Goal: Task Accomplishment & Management: Complete application form

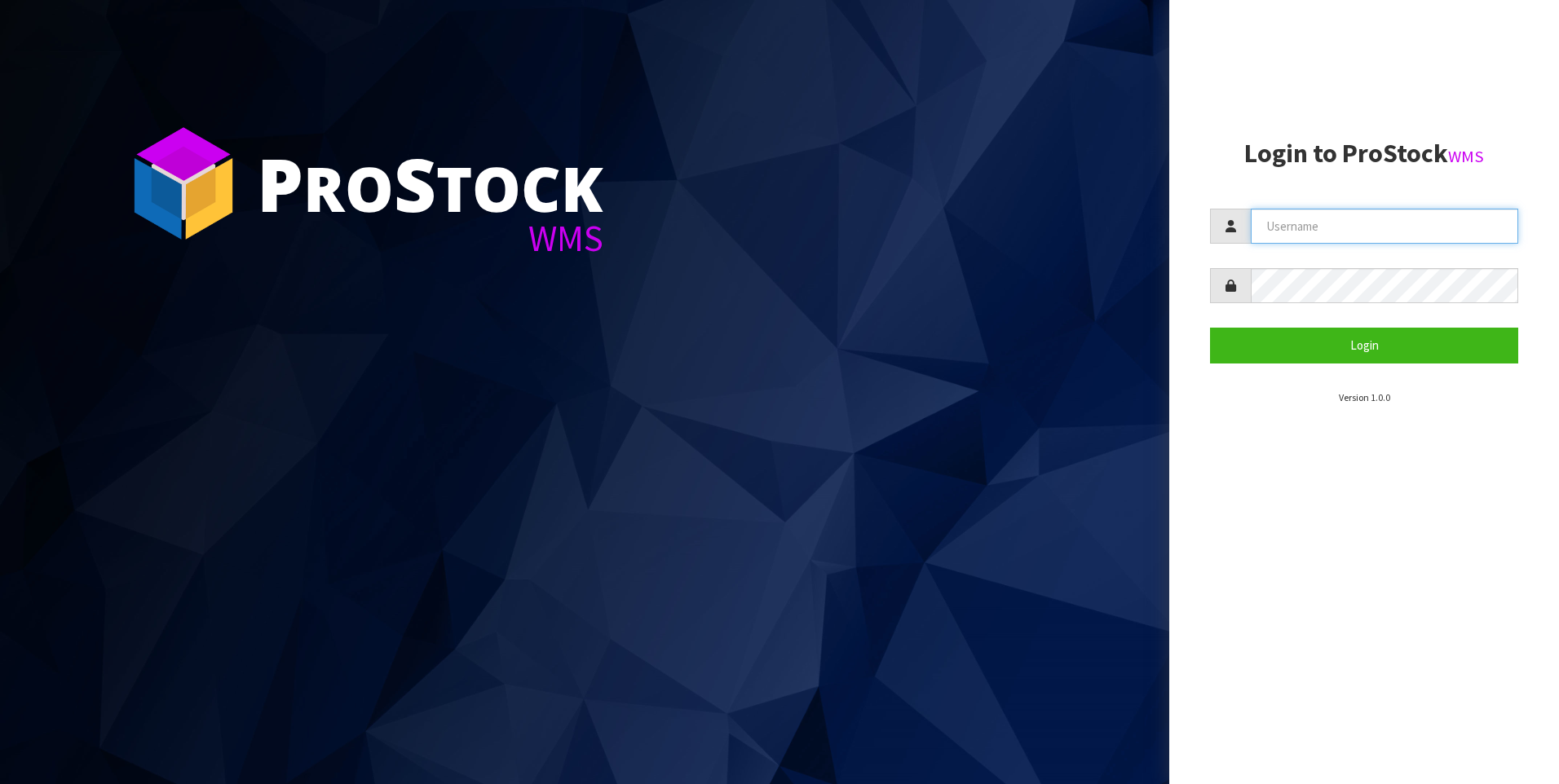
click at [1315, 232] on input "text" at bounding box center [1385, 226] width 267 height 35
type input "[EMAIL_ADDRESS][DOMAIN_NAME]"
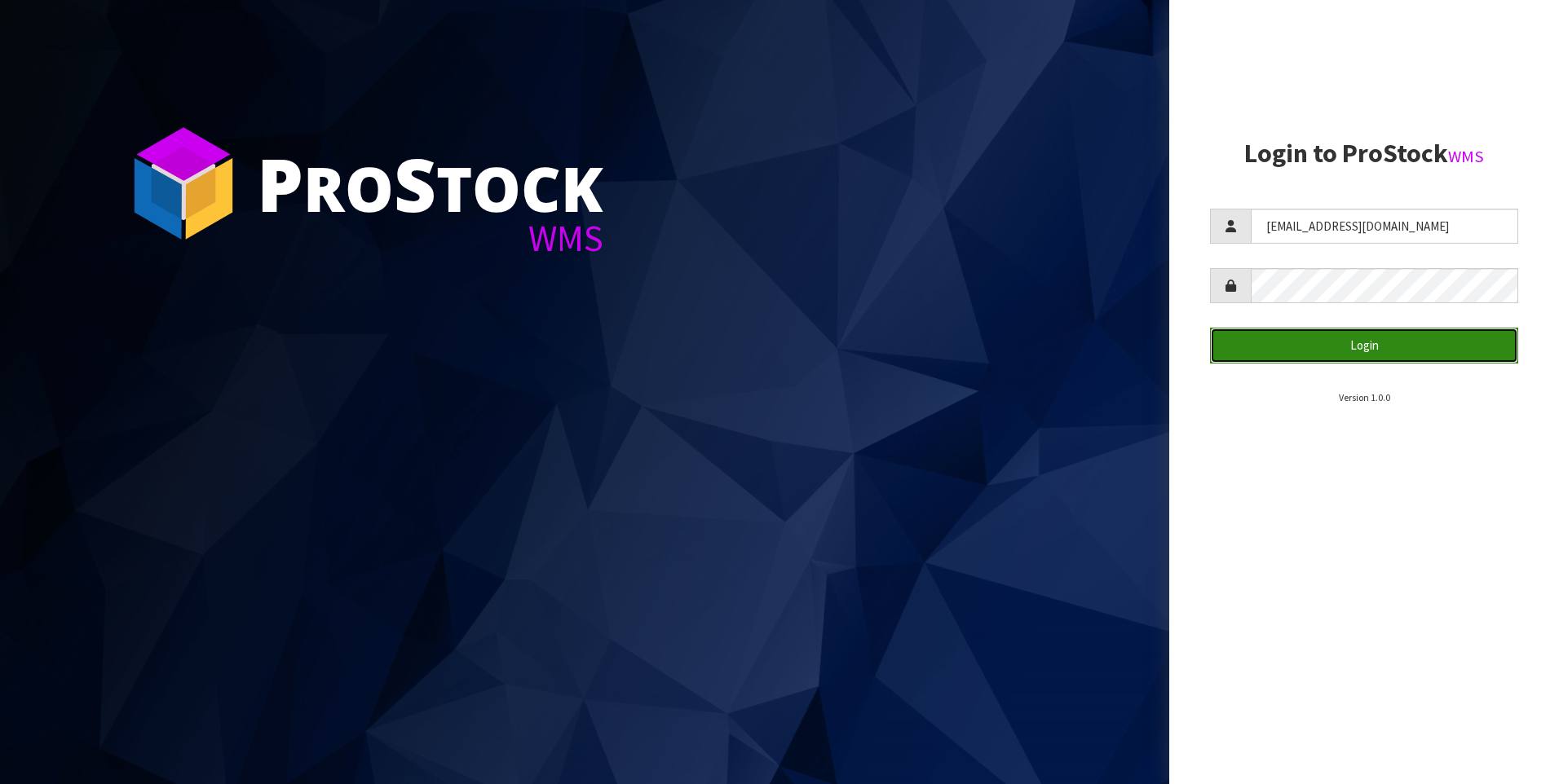
click at [1345, 341] on button "Login" at bounding box center [1363, 345] width 308 height 35
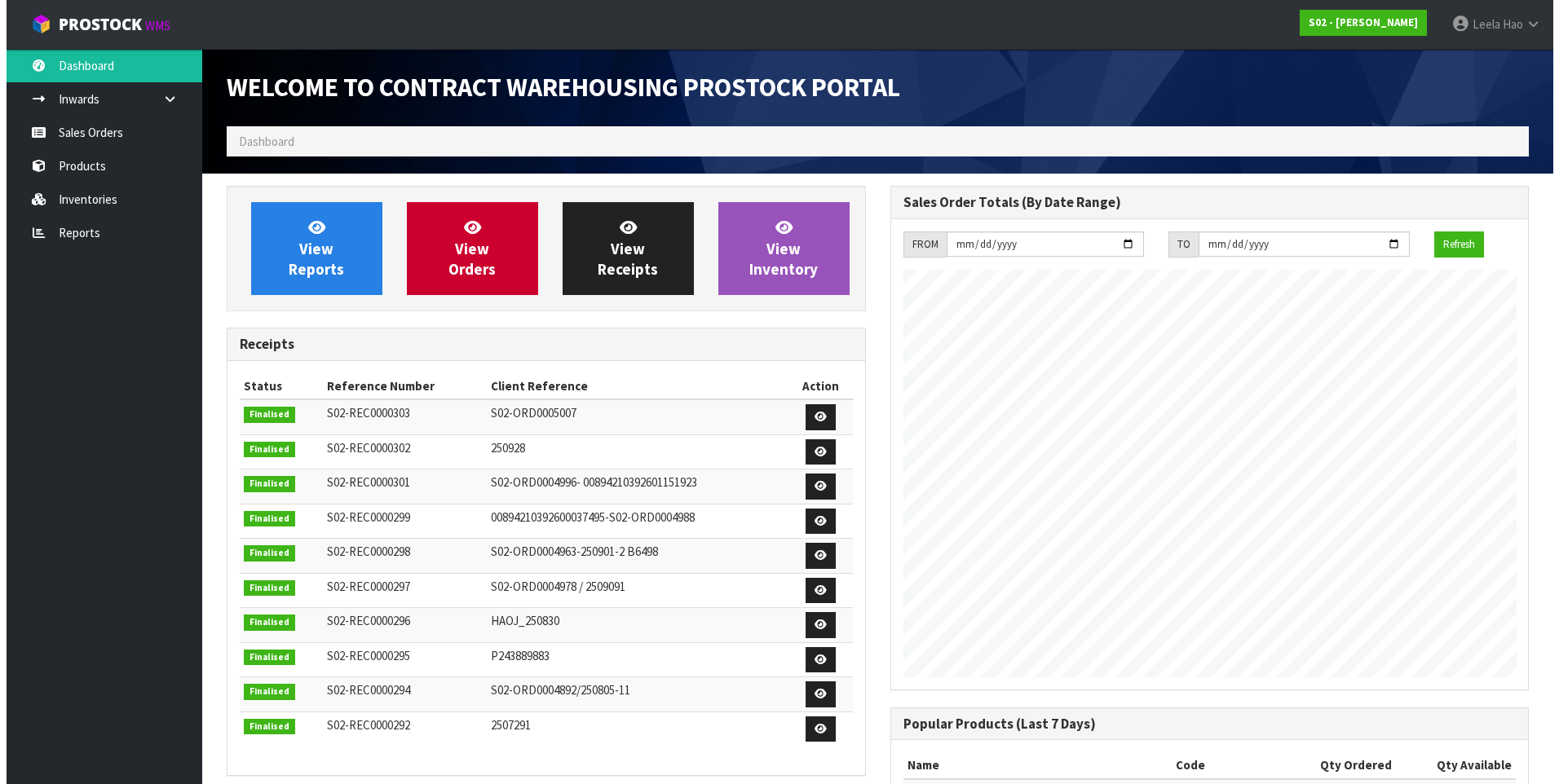
scroll to position [851, 663]
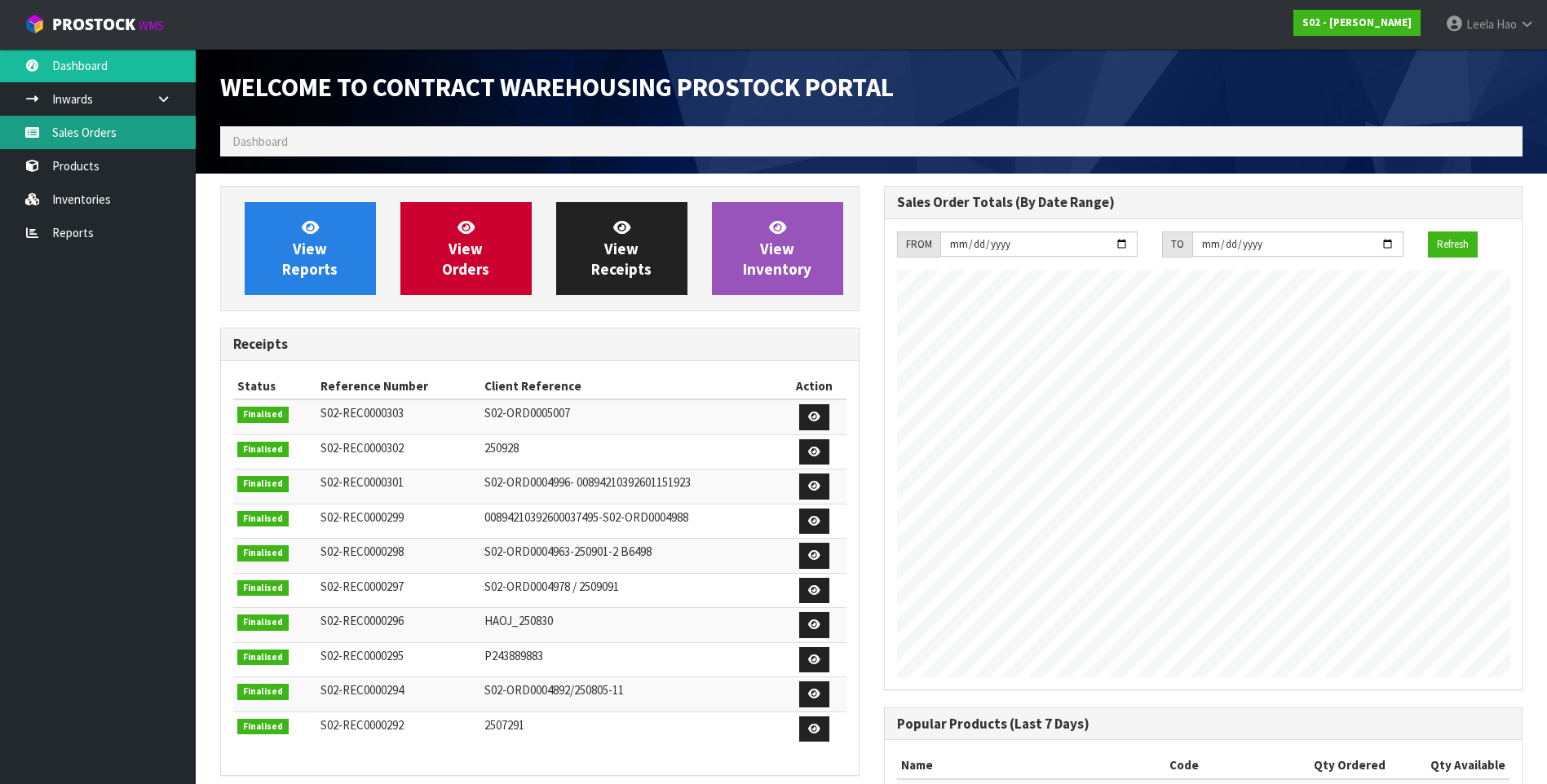
click at [88, 133] on link "Sales Orders" at bounding box center [97, 132] width 196 height 33
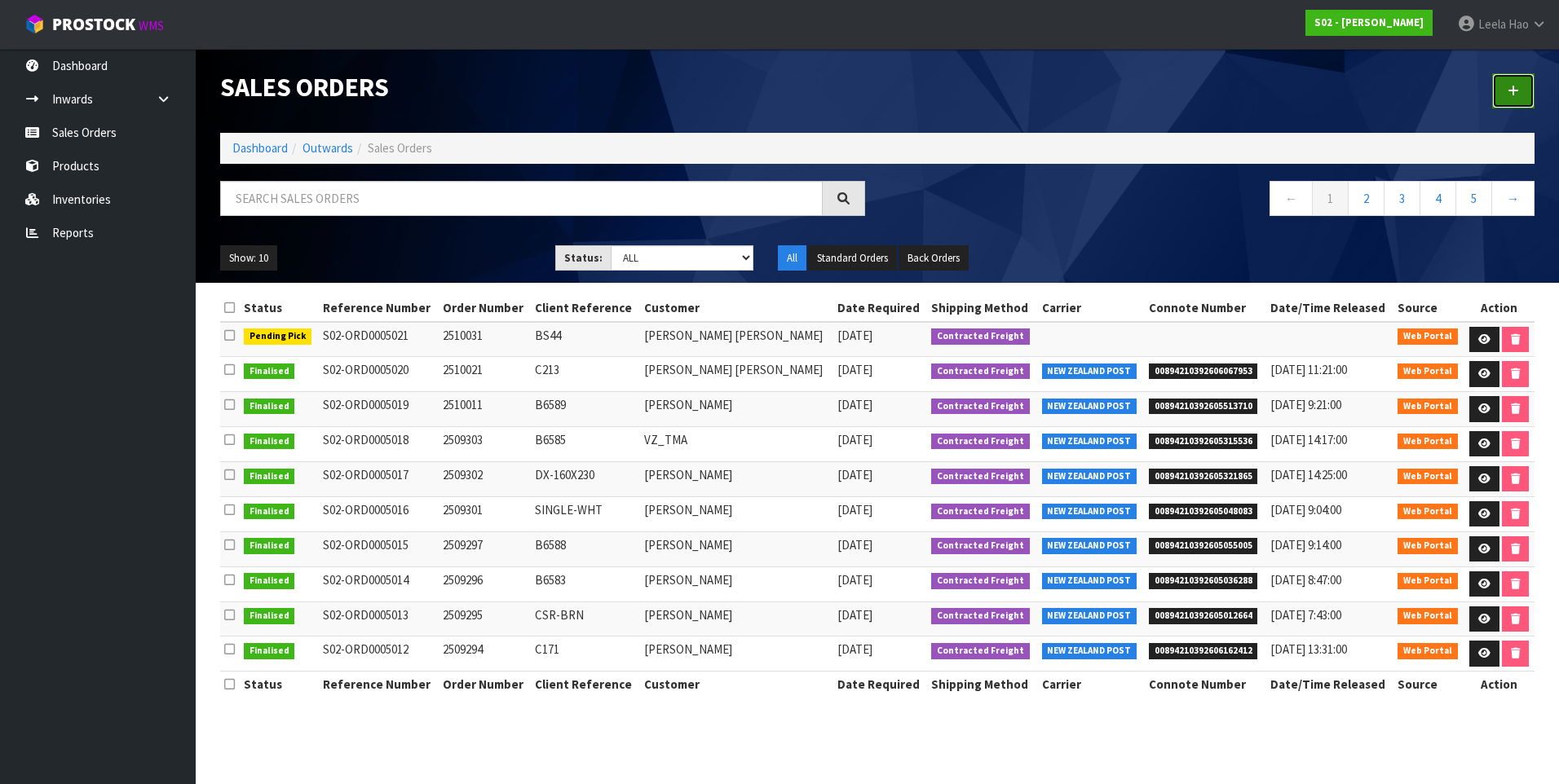
click at [1507, 89] on link at bounding box center [1513, 90] width 42 height 35
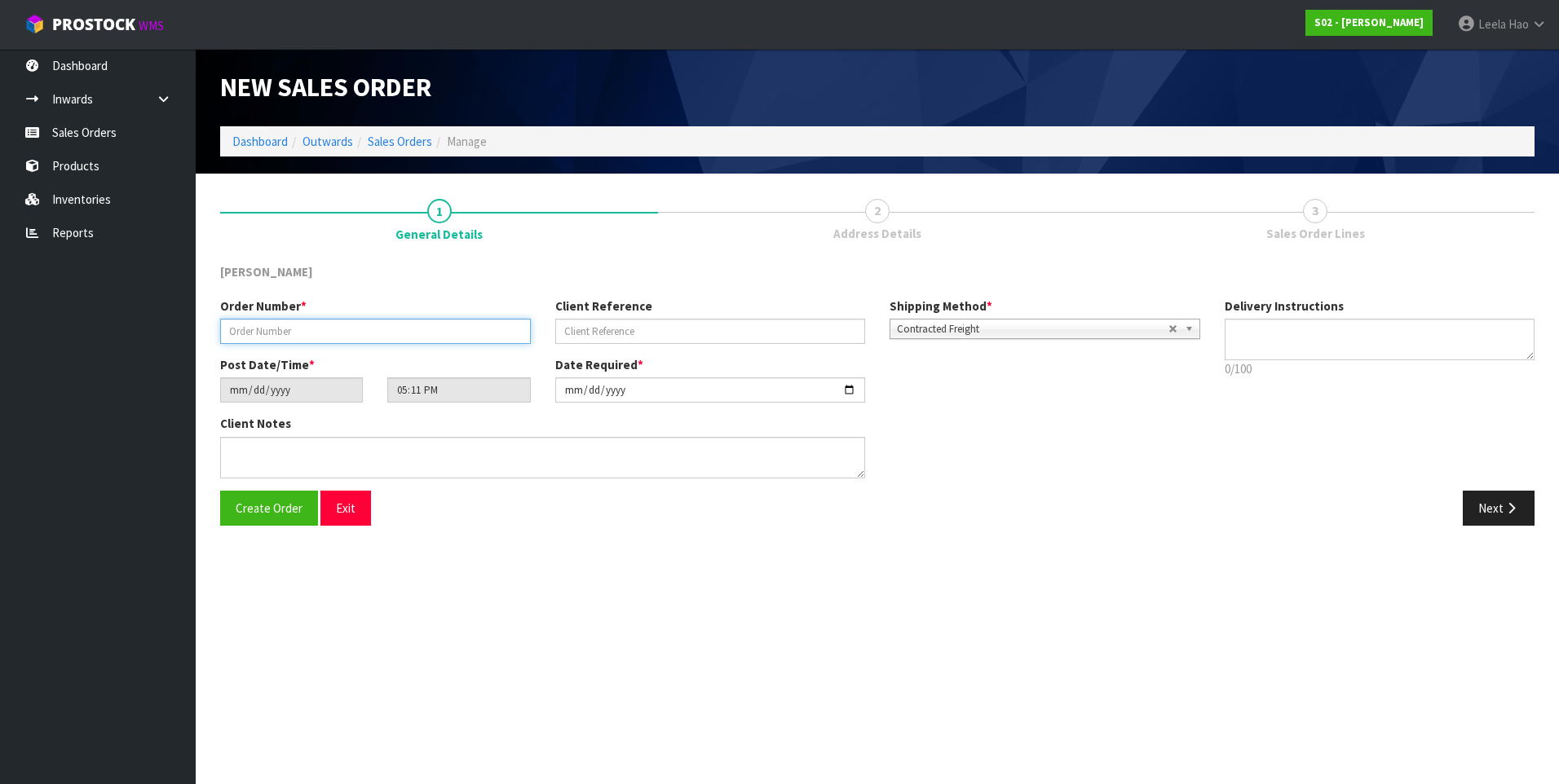
click at [409, 344] on input "text" at bounding box center [376, 331] width 311 height 25
type input "2510032"
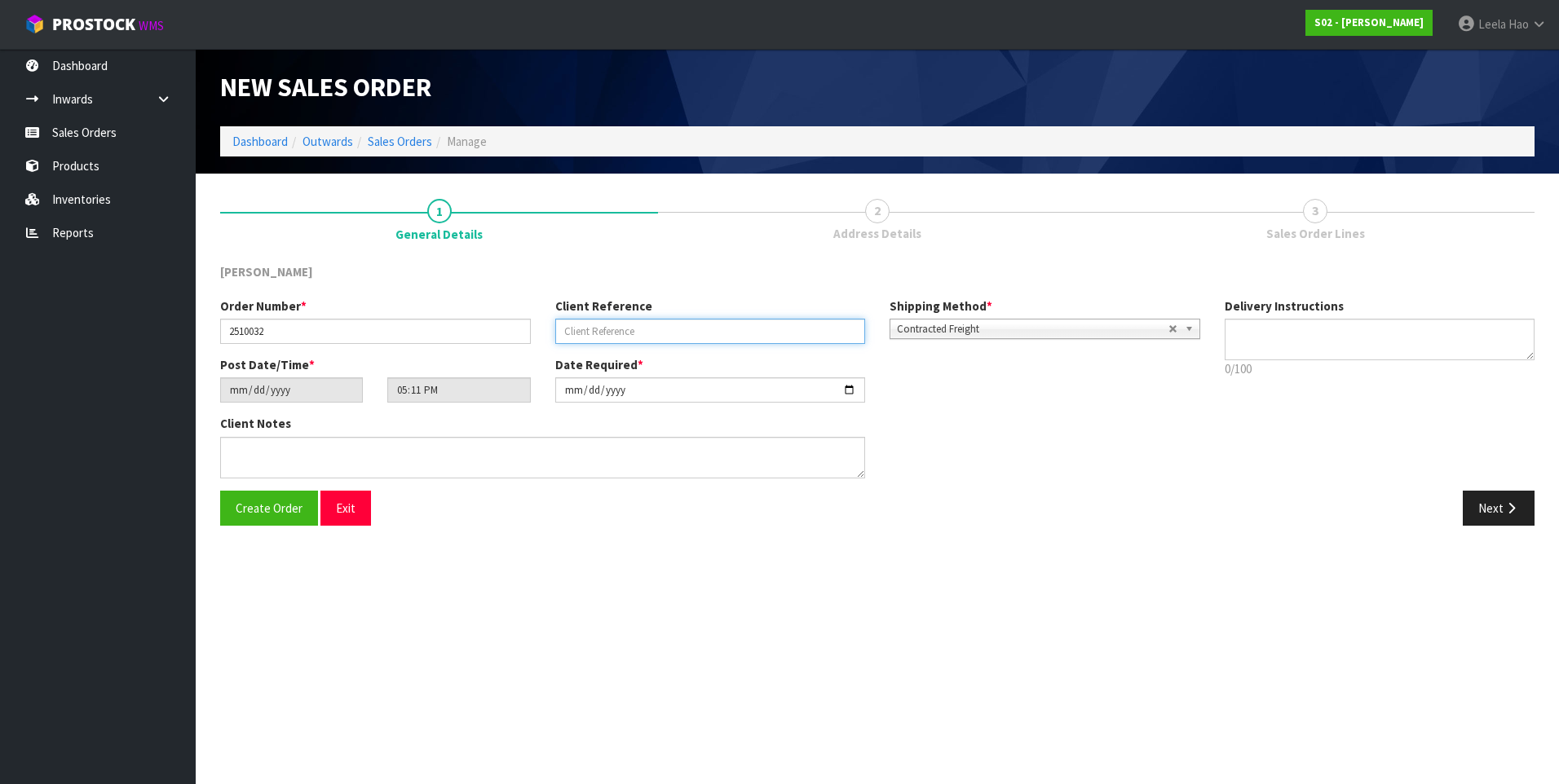
click at [648, 326] on input "text" at bounding box center [710, 331] width 311 height 25
type input "FFUR-GRY"
click at [1495, 512] on button "Next" at bounding box center [1498, 508] width 71 height 35
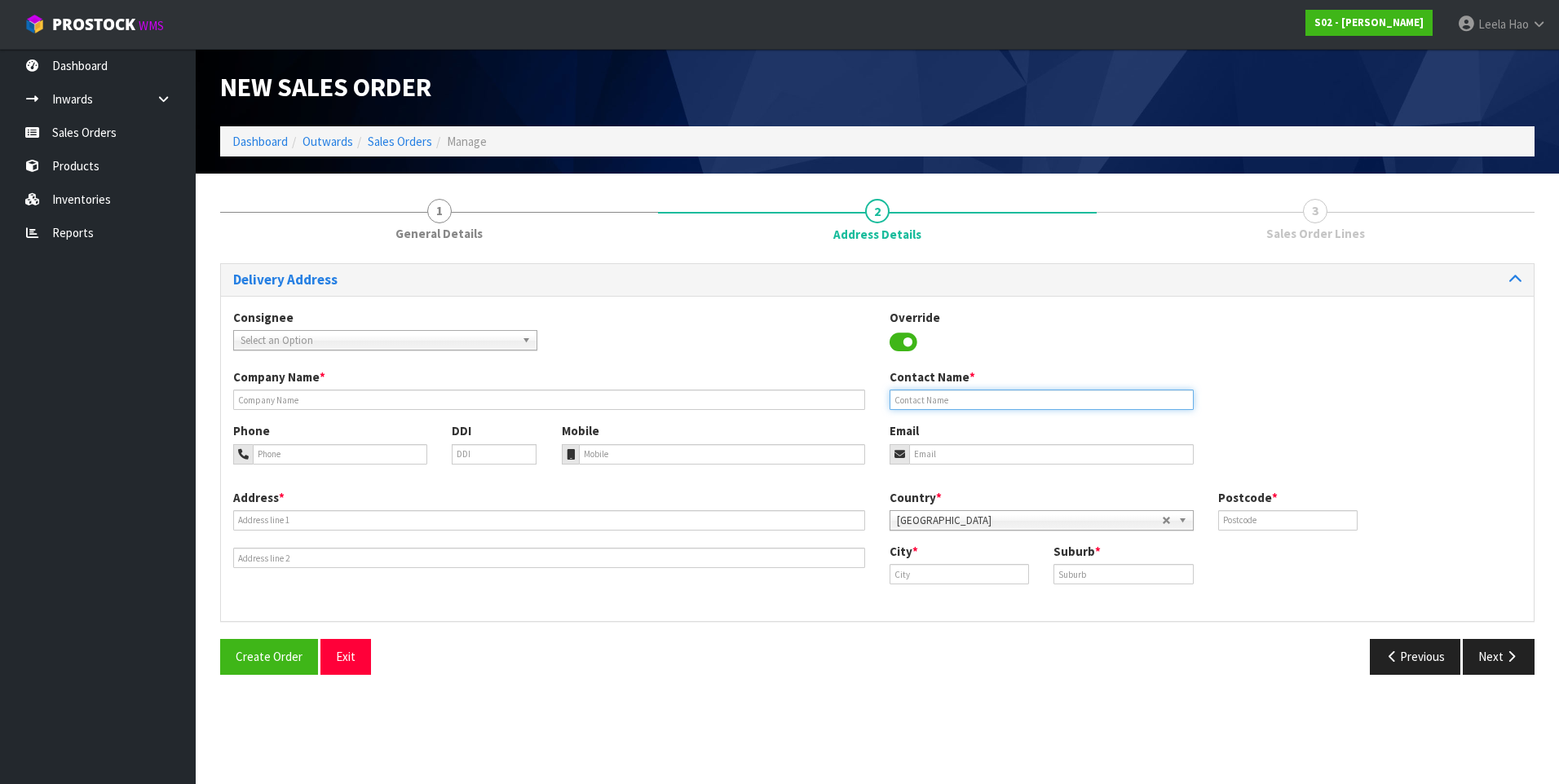
click at [974, 401] on input "text" at bounding box center [1041, 400] width 304 height 21
paste input "[PERSON_NAME]"
type input "[PERSON_NAME]"
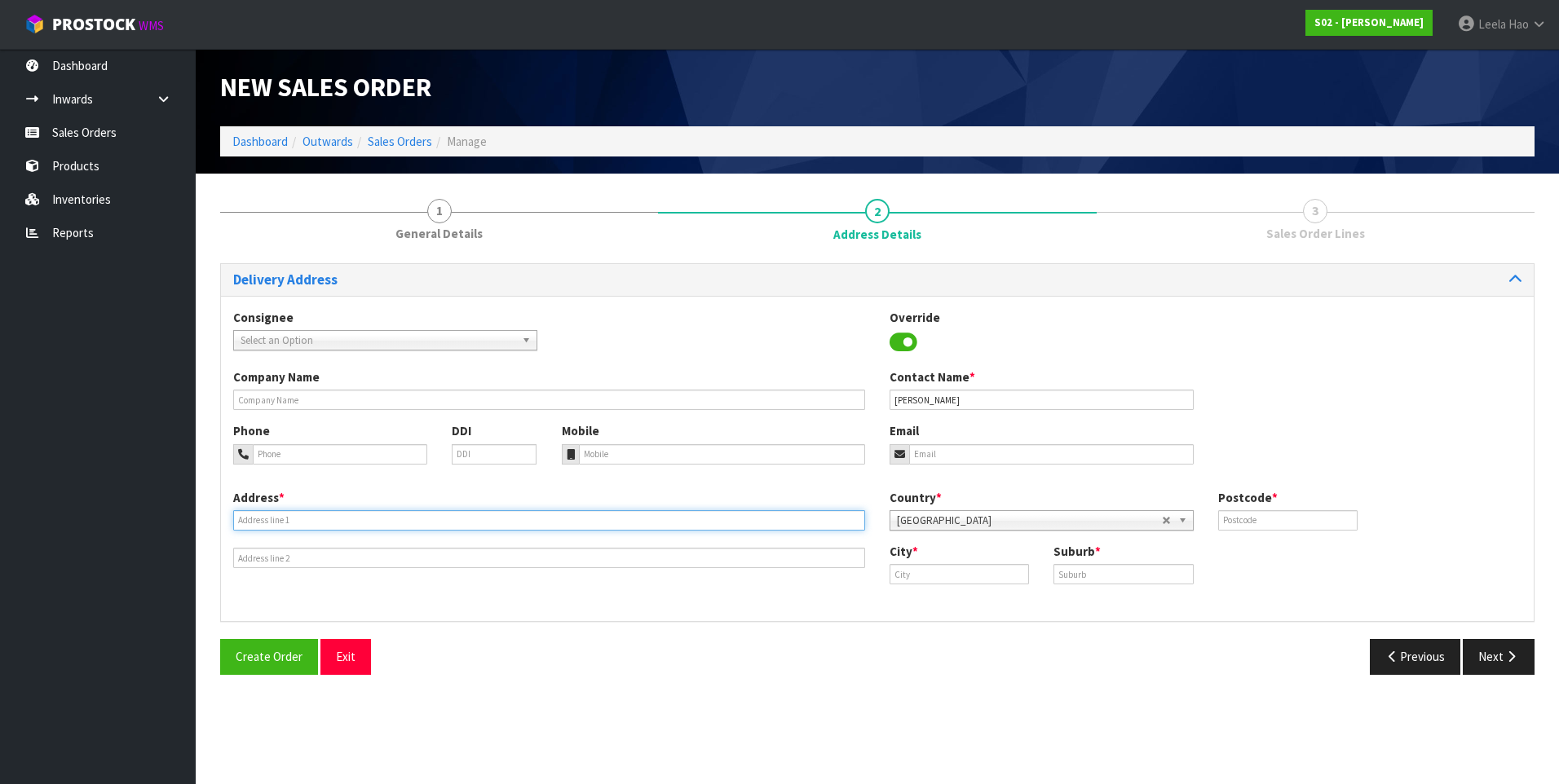
click at [374, 520] on input "text" at bounding box center [549, 520] width 632 height 21
paste input "26 MAJESTIC CHANCE"
type input "26 MAJESTIC CHANCE"
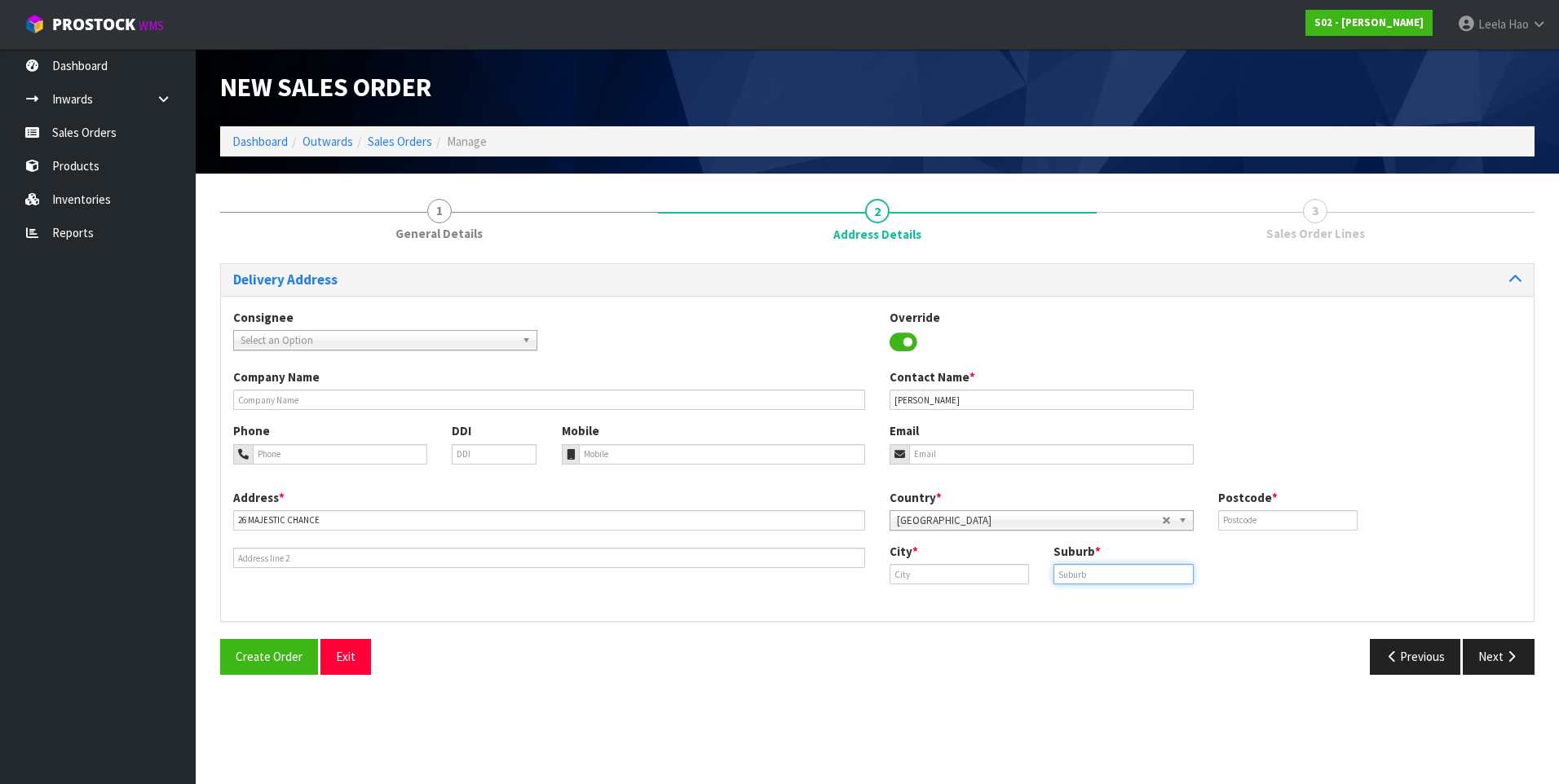
click at [1094, 573] on input "text" at bounding box center [1123, 574] width 139 height 21
paste input "SEAWARD [PERSON_NAME]"
type input "SEAWARD [PERSON_NAME]"
click at [923, 571] on input "text" at bounding box center [959, 574] width 139 height 21
paste input "Invercargill"
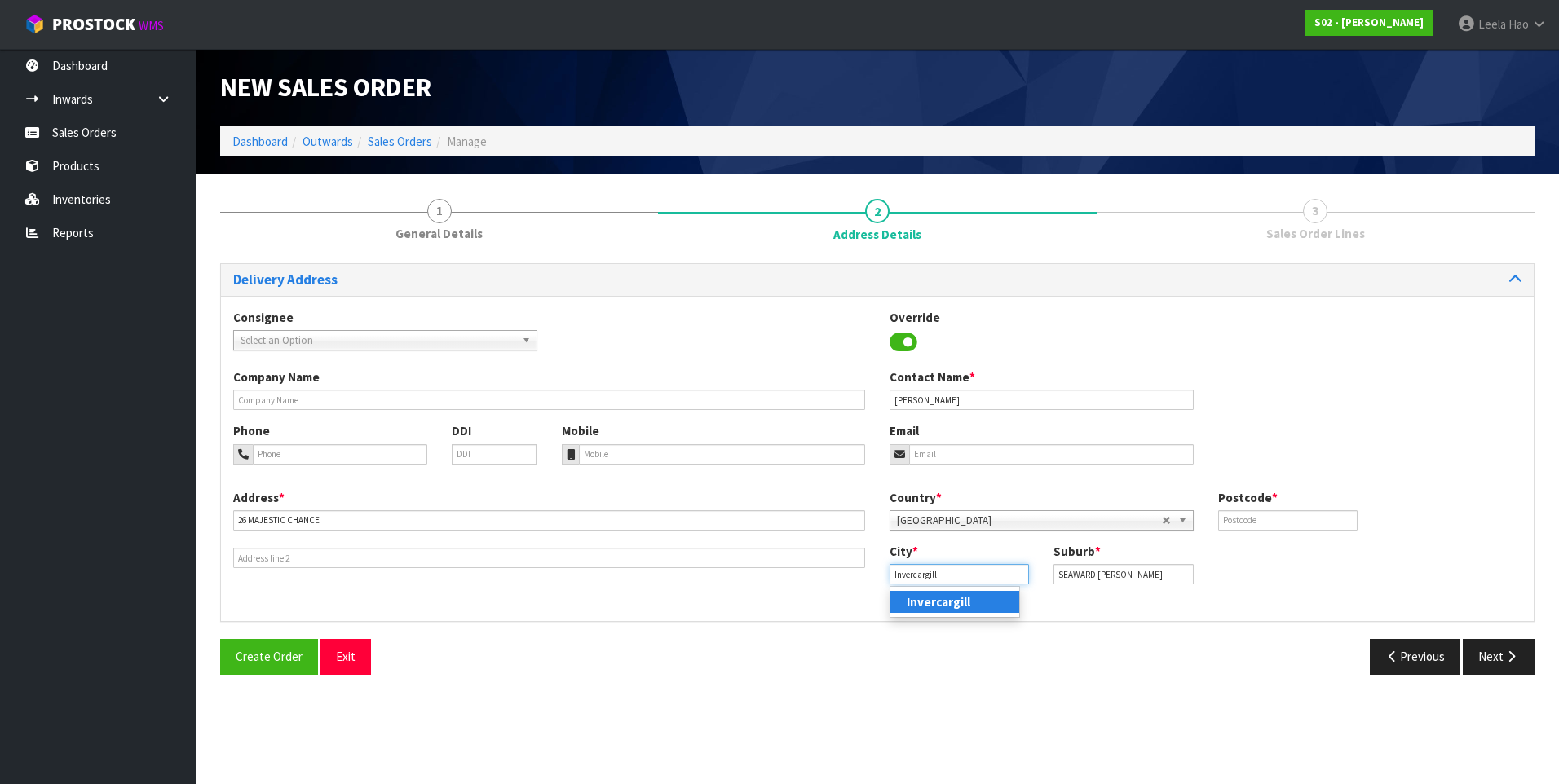
type input "Invercargill"
click at [1245, 519] on input "text" at bounding box center [1287, 520] width 139 height 21
type input "9812"
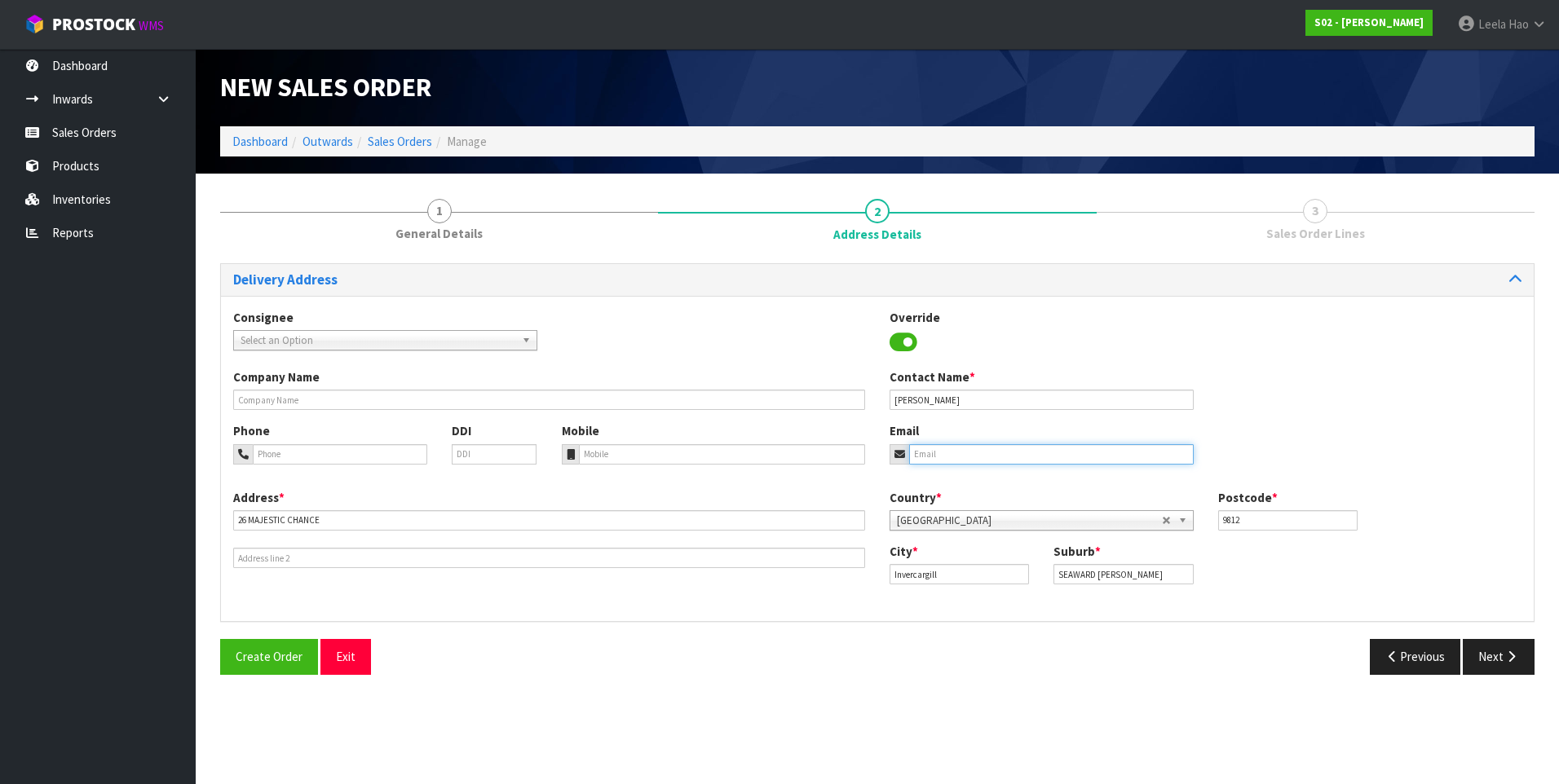
click at [951, 456] on input "email" at bounding box center [1051, 454] width 284 height 21
paste input "[EMAIL_ADDRESS][DOMAIN_NAME]"
type input "[EMAIL_ADDRESS][DOMAIN_NAME]"
click at [1502, 650] on button "Next" at bounding box center [1498, 656] width 71 height 35
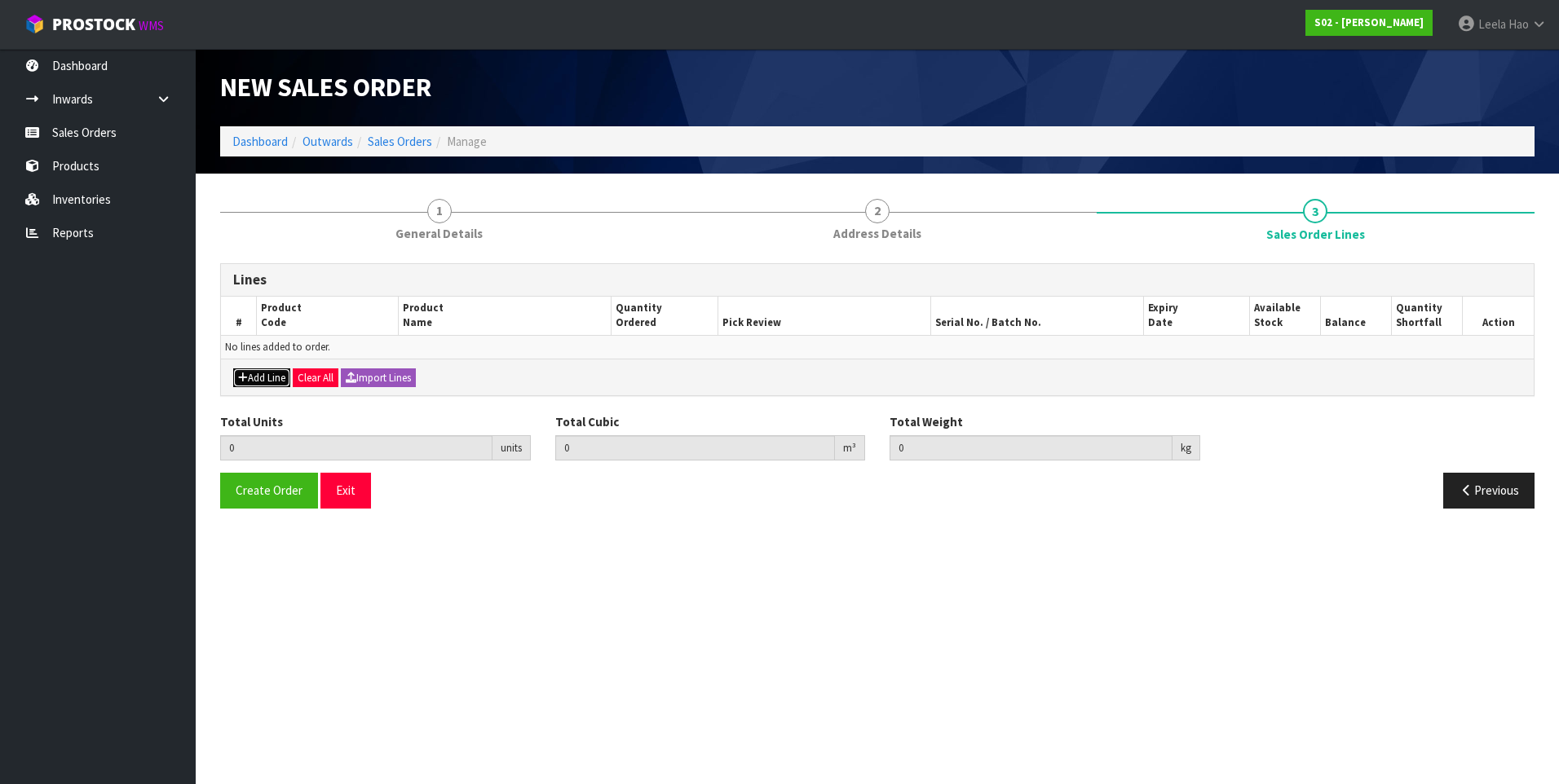
click at [264, 371] on button "Add Line" at bounding box center [261, 378] width 57 height 20
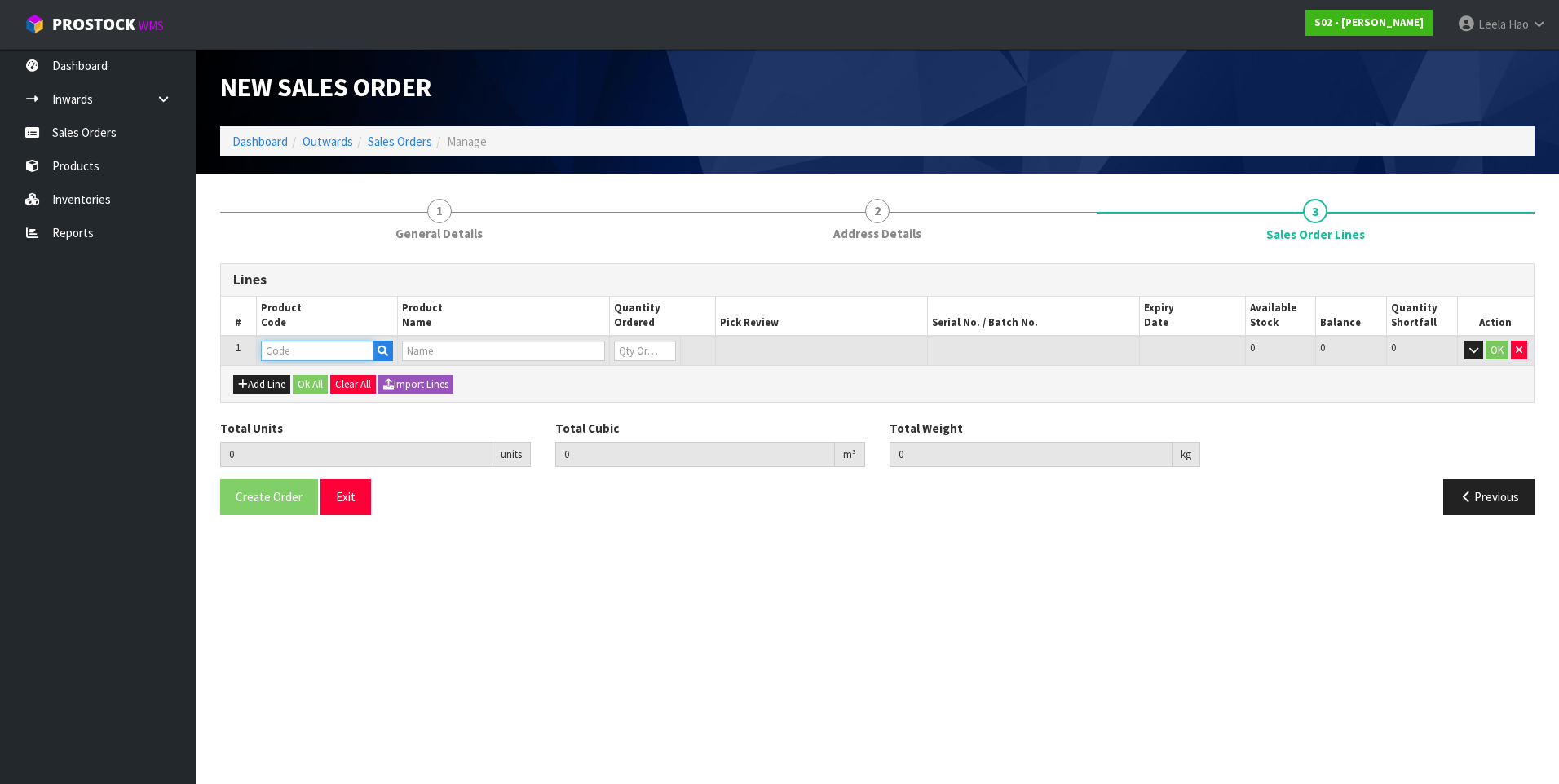
click at [294, 346] on input "text" at bounding box center [317, 351] width 113 height 21
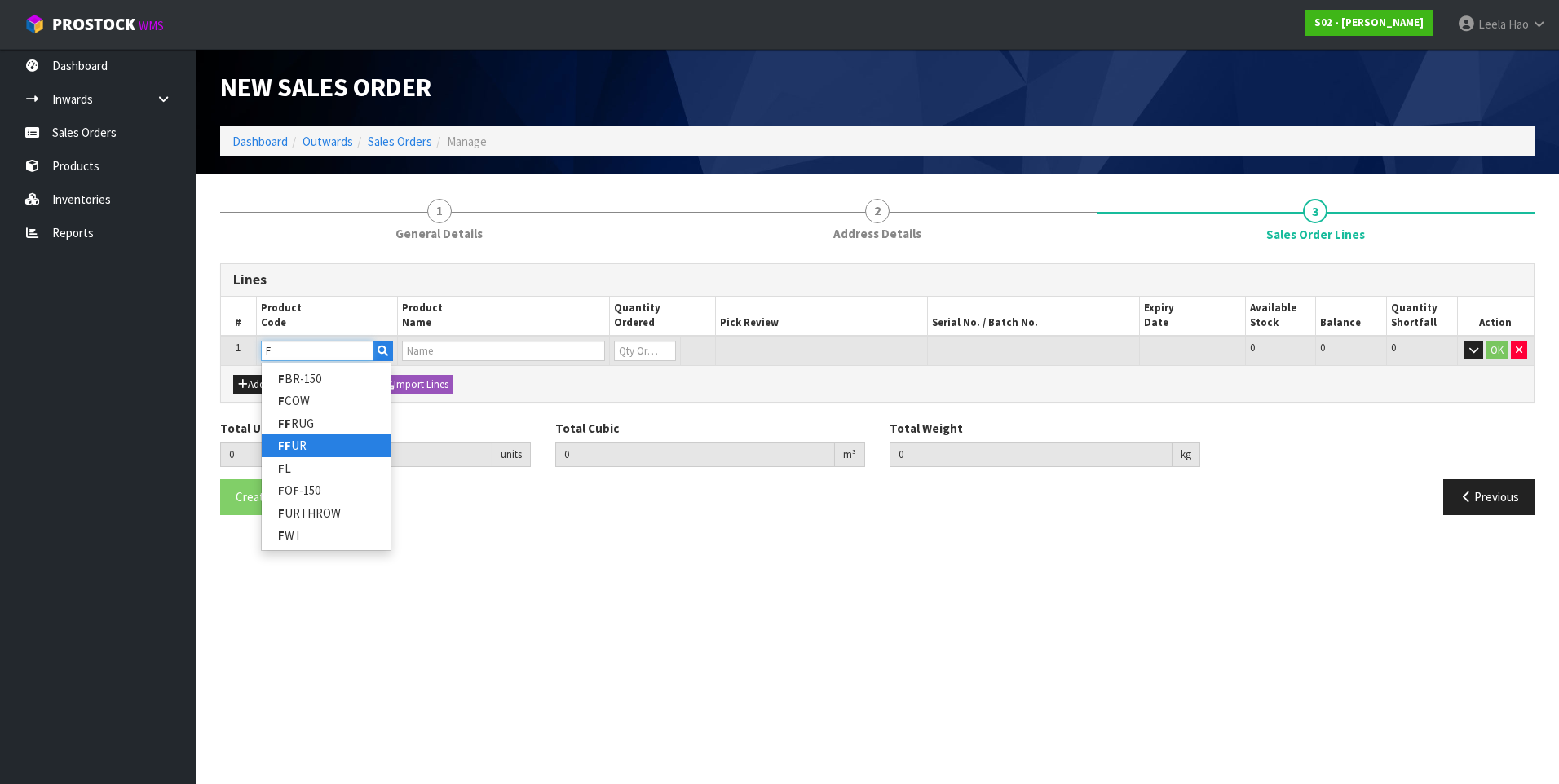
type input "F"
click at [311, 438] on link "F F UR" at bounding box center [326, 445] width 129 height 22
type input "FFUR"
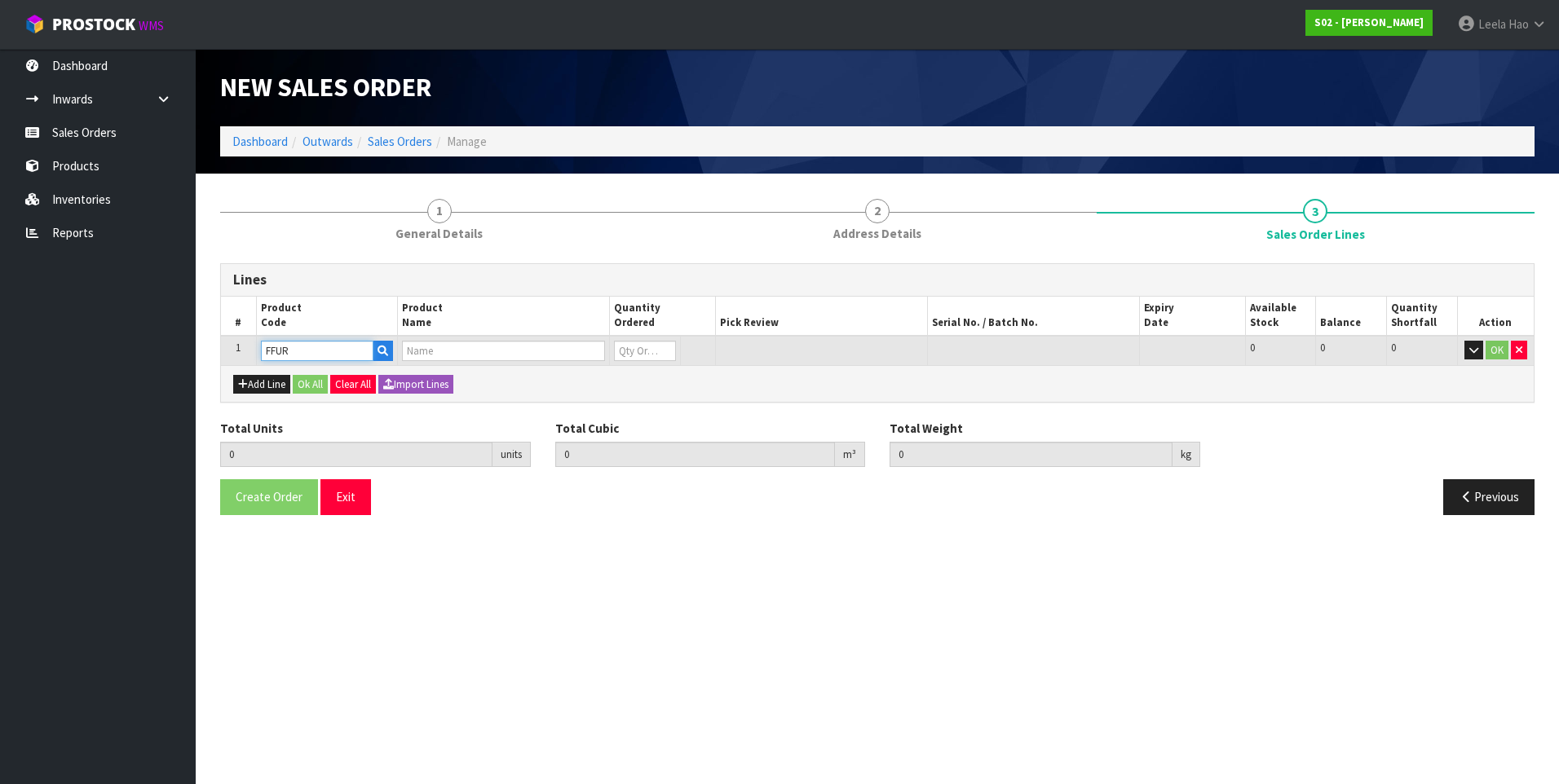
type input "0.000000"
type input "0.000"
type input "FAUX FUR RUG"
type input "0"
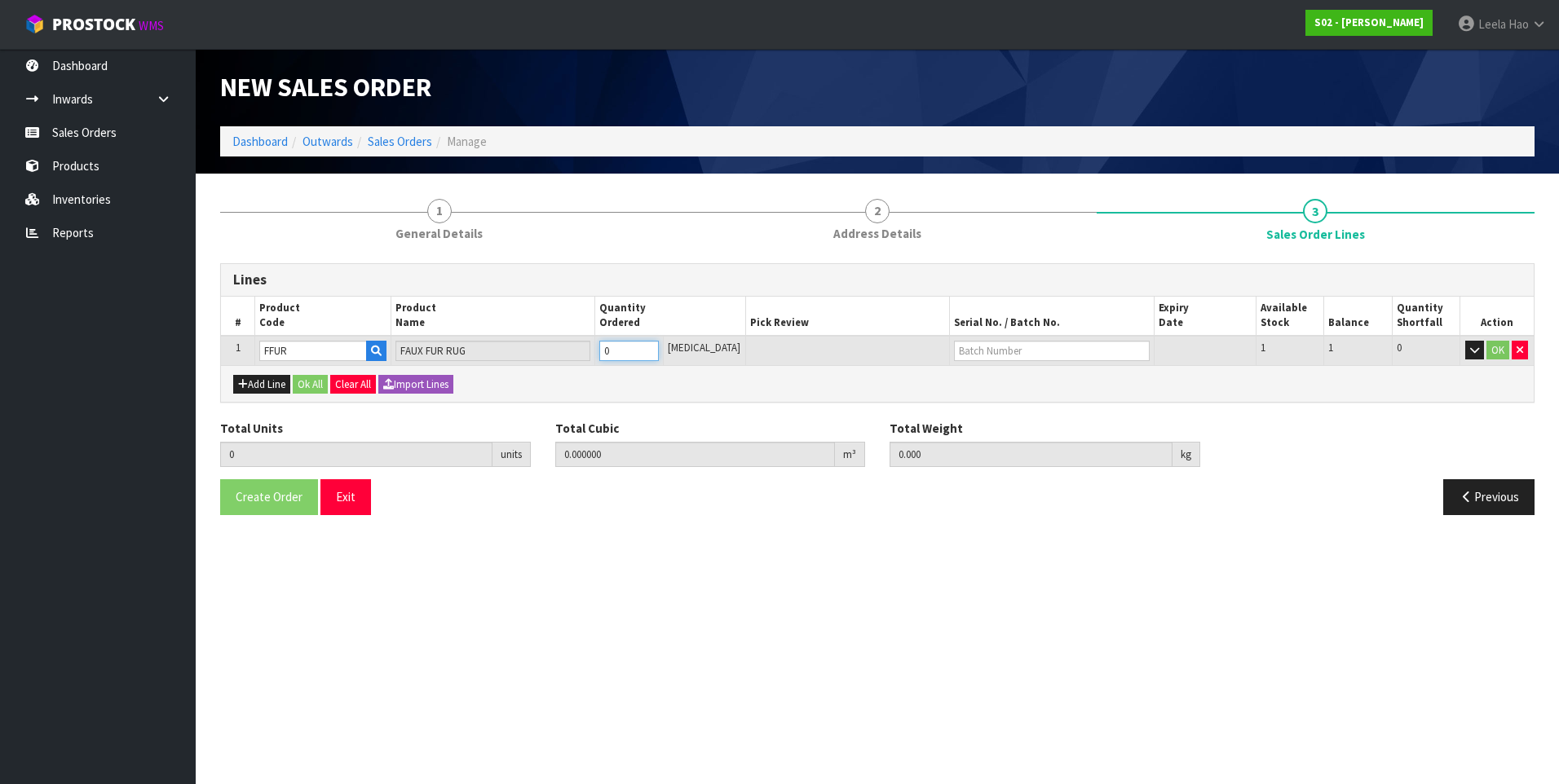
type input "1"
type input "0.019035"
type input "1.3"
type input "1"
click at [658, 348] on input "1" at bounding box center [628, 351] width 59 height 21
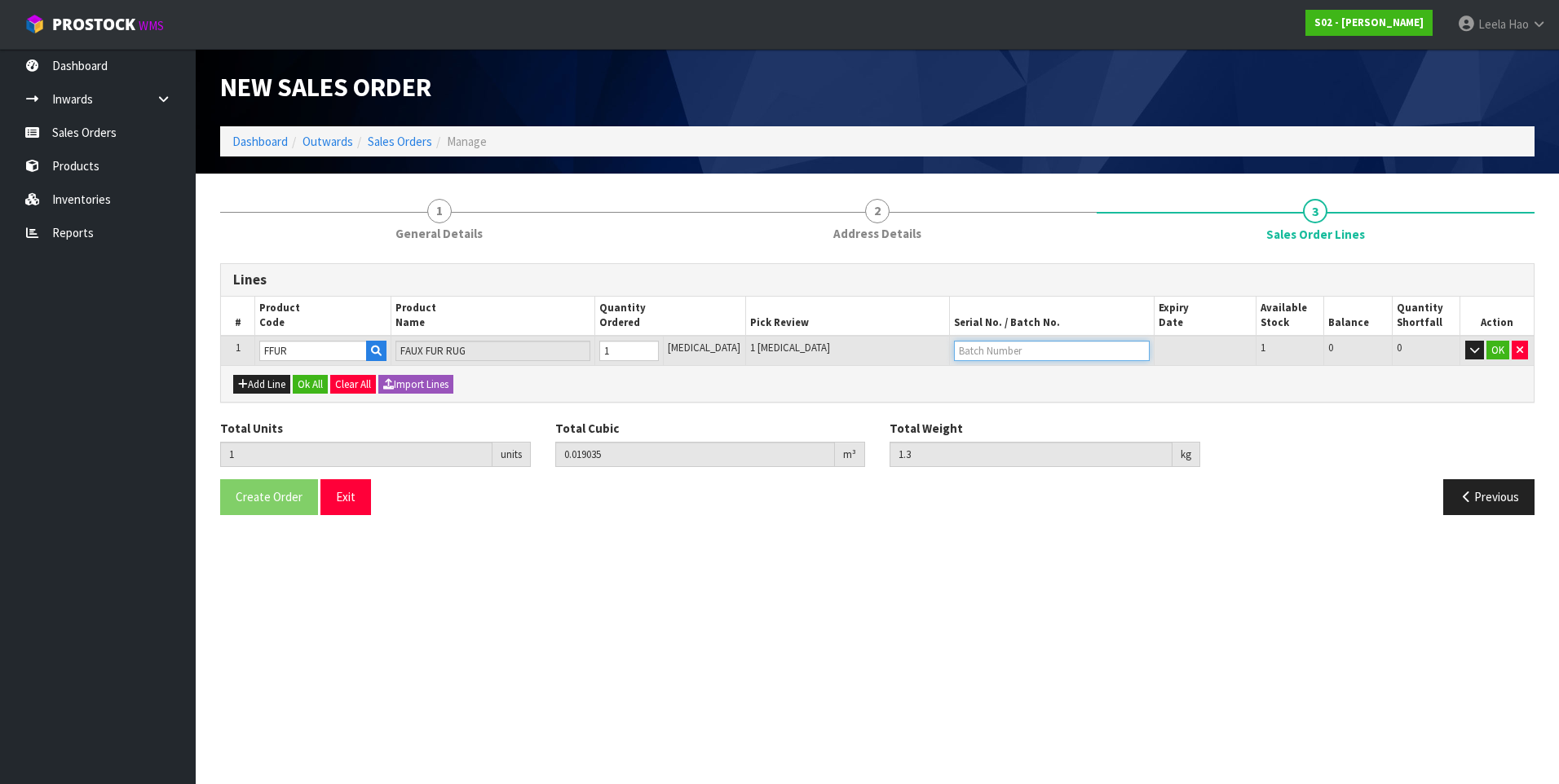
click at [977, 345] on input "text" at bounding box center [1052, 351] width 195 height 21
click at [978, 384] on link "GREY" at bounding box center [997, 378] width 129 height 22
type input "GREY"
click at [1496, 355] on button "OK" at bounding box center [1498, 351] width 23 height 20
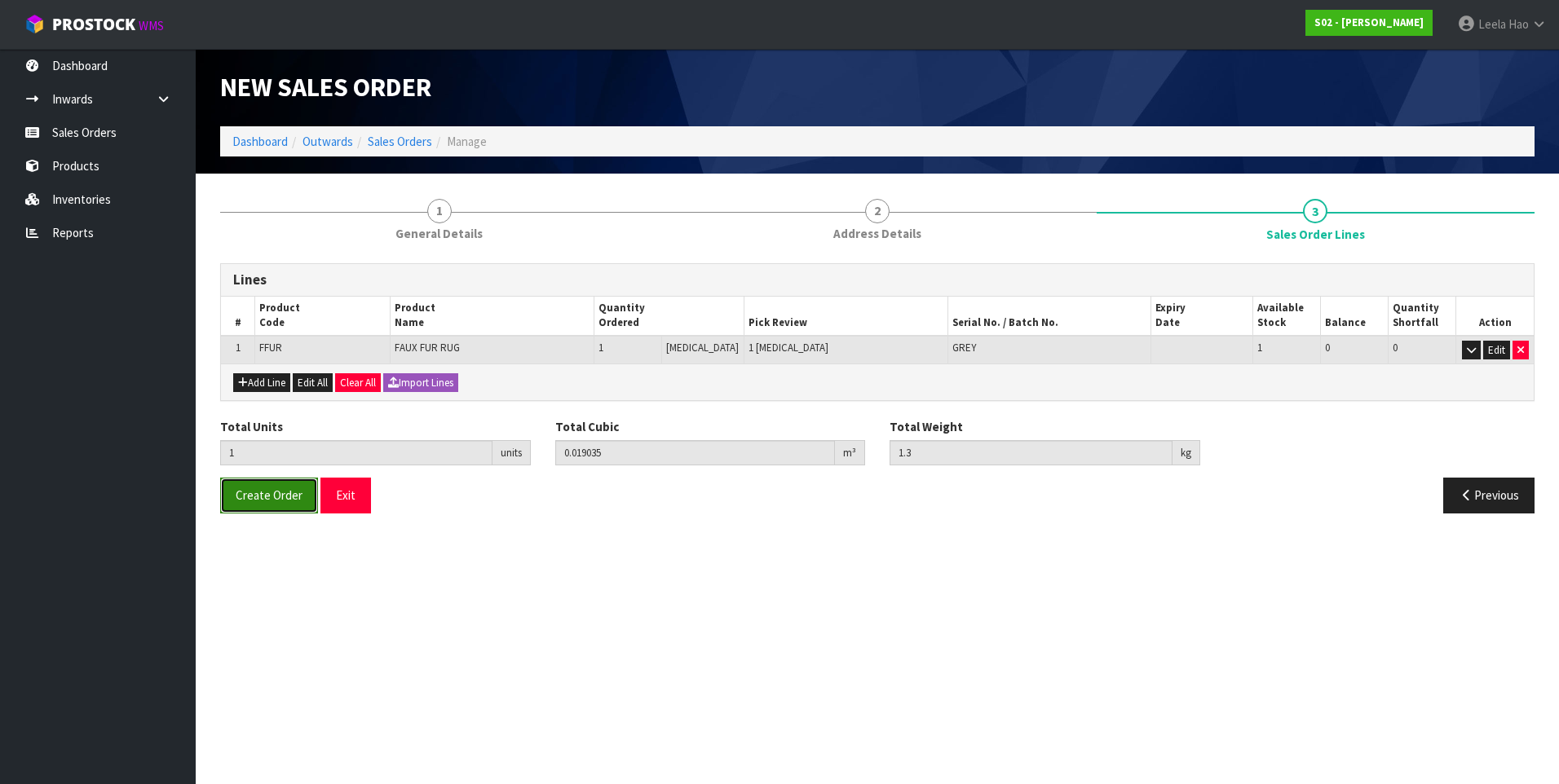
click at [288, 498] on span "Create Order" at bounding box center [269, 494] width 67 height 15
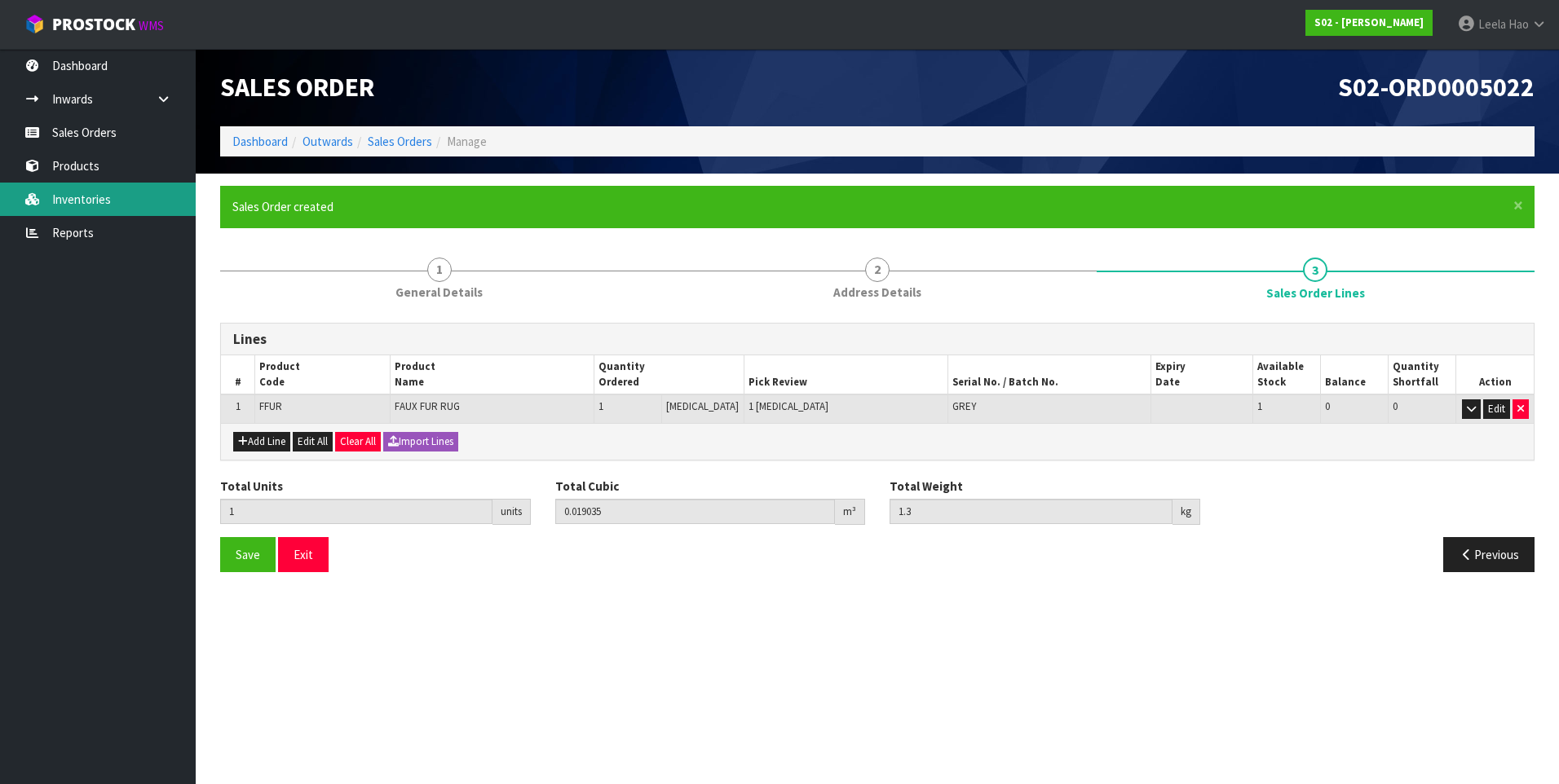
click at [74, 203] on link "Inventories" at bounding box center [97, 198] width 196 height 33
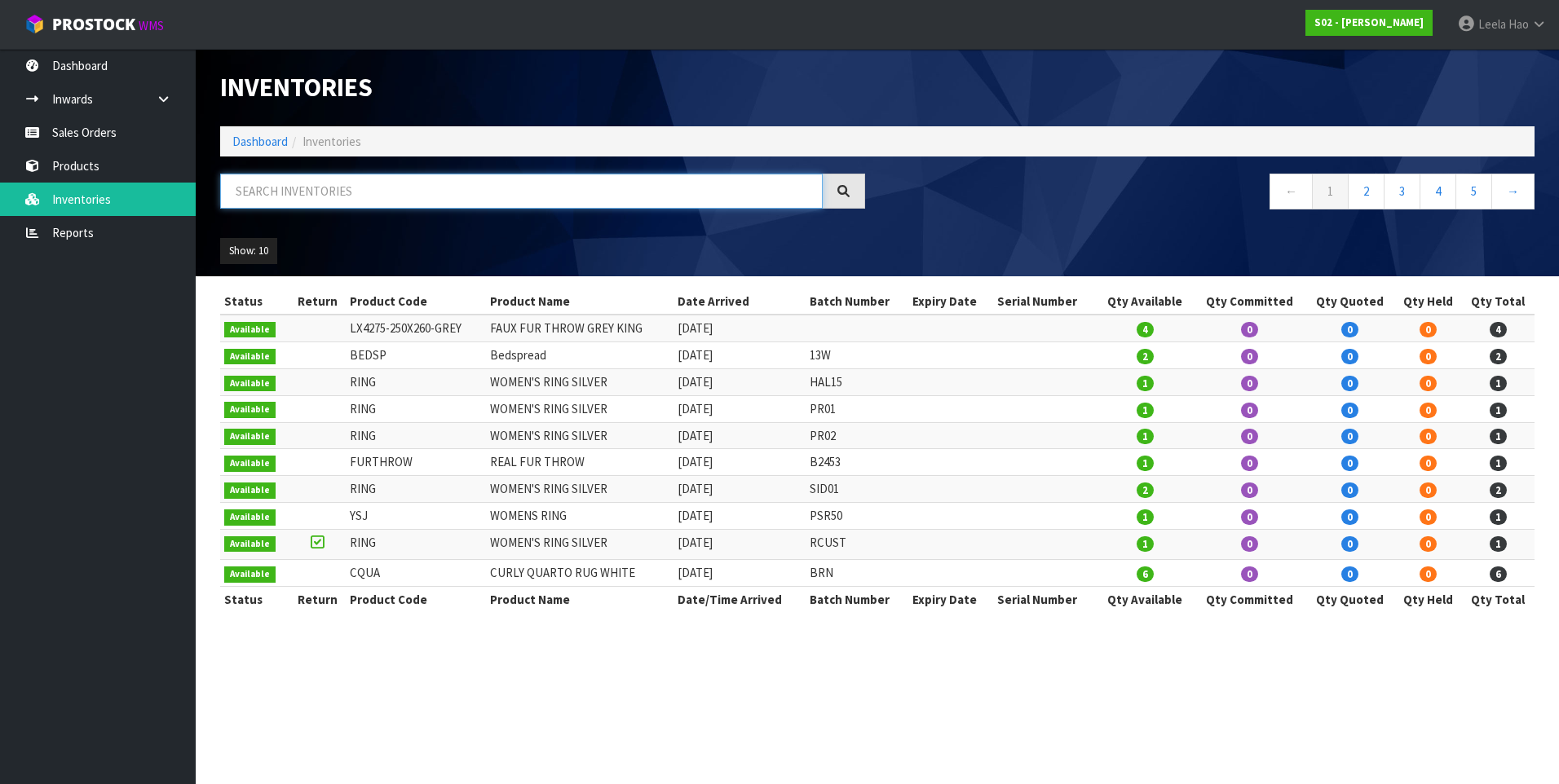
click at [297, 187] on input "text" at bounding box center [522, 190] width 603 height 35
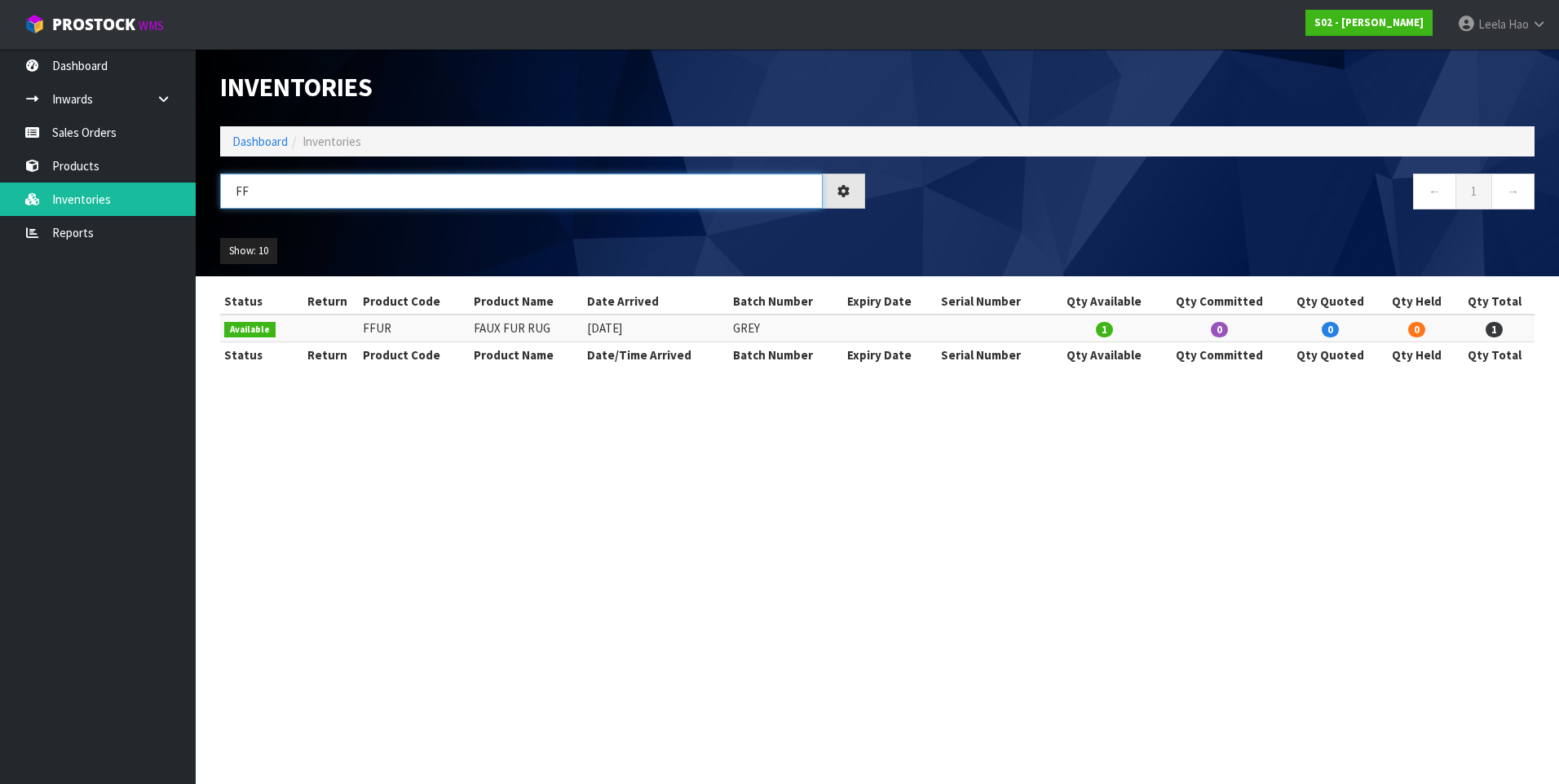
type input "F"
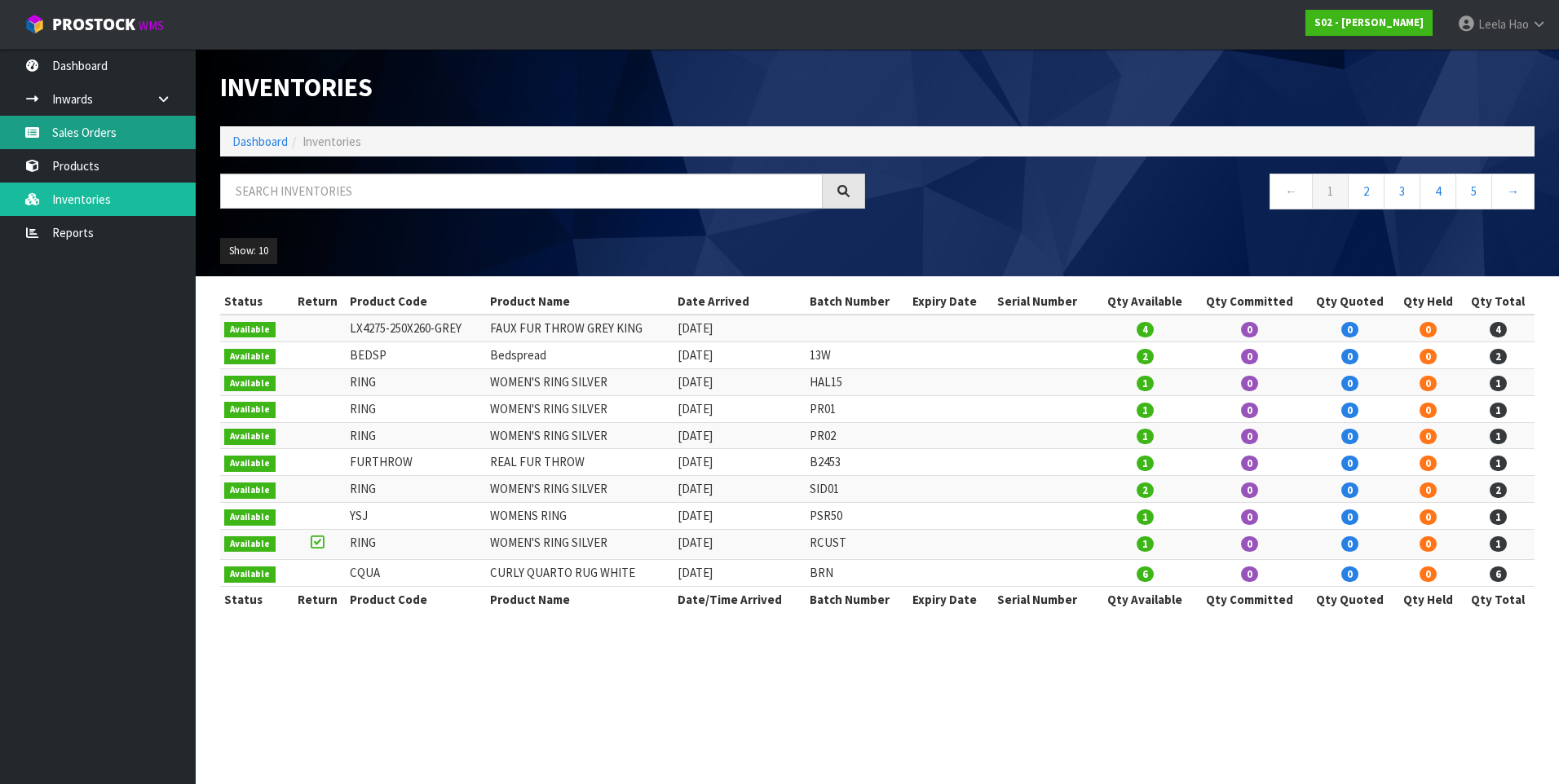
click at [116, 133] on link "Sales Orders" at bounding box center [97, 132] width 196 height 33
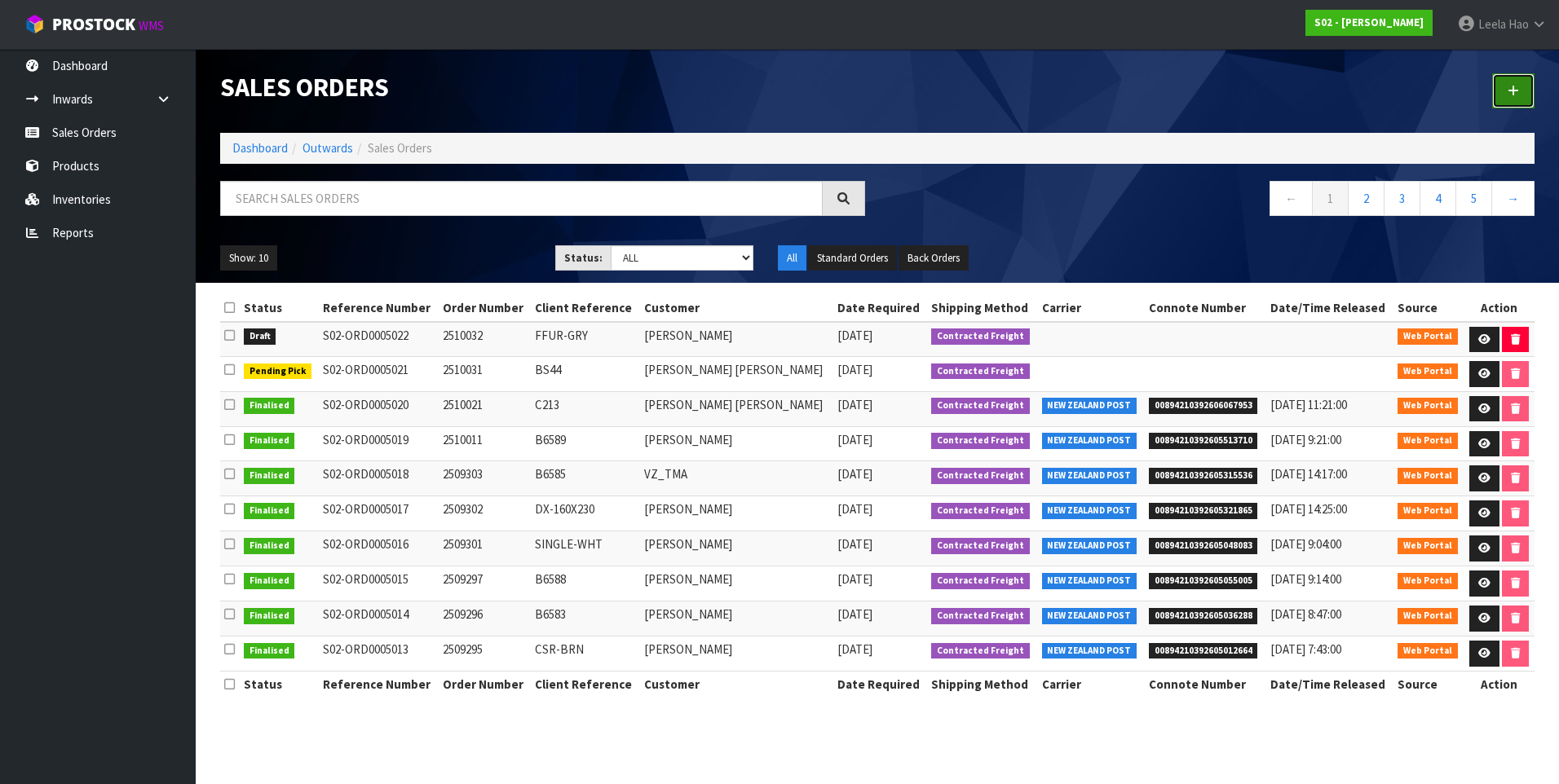
click at [1502, 97] on link at bounding box center [1513, 90] width 42 height 35
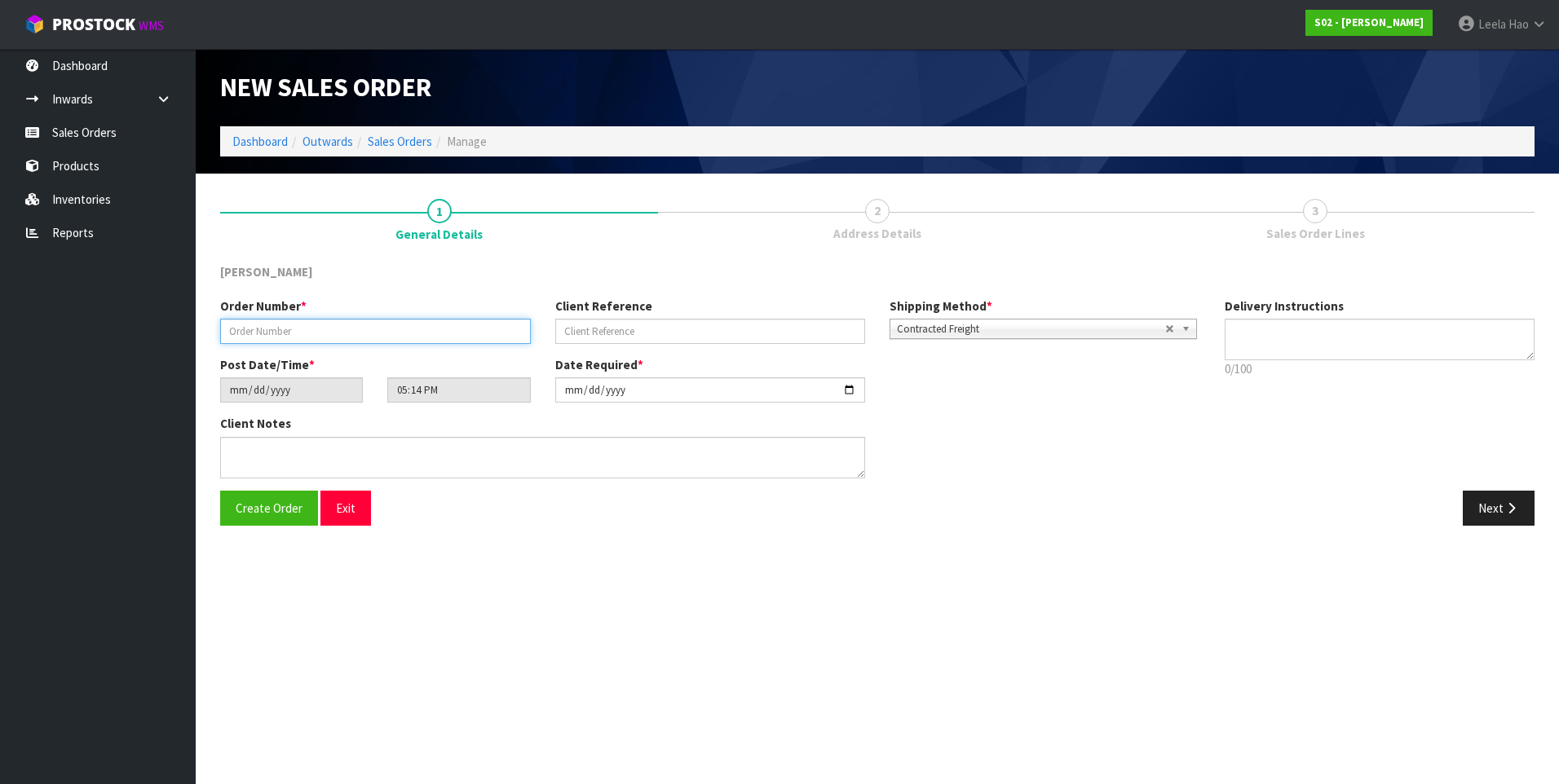
click at [414, 331] on input "text" at bounding box center [376, 331] width 311 height 25
type input "2510023"
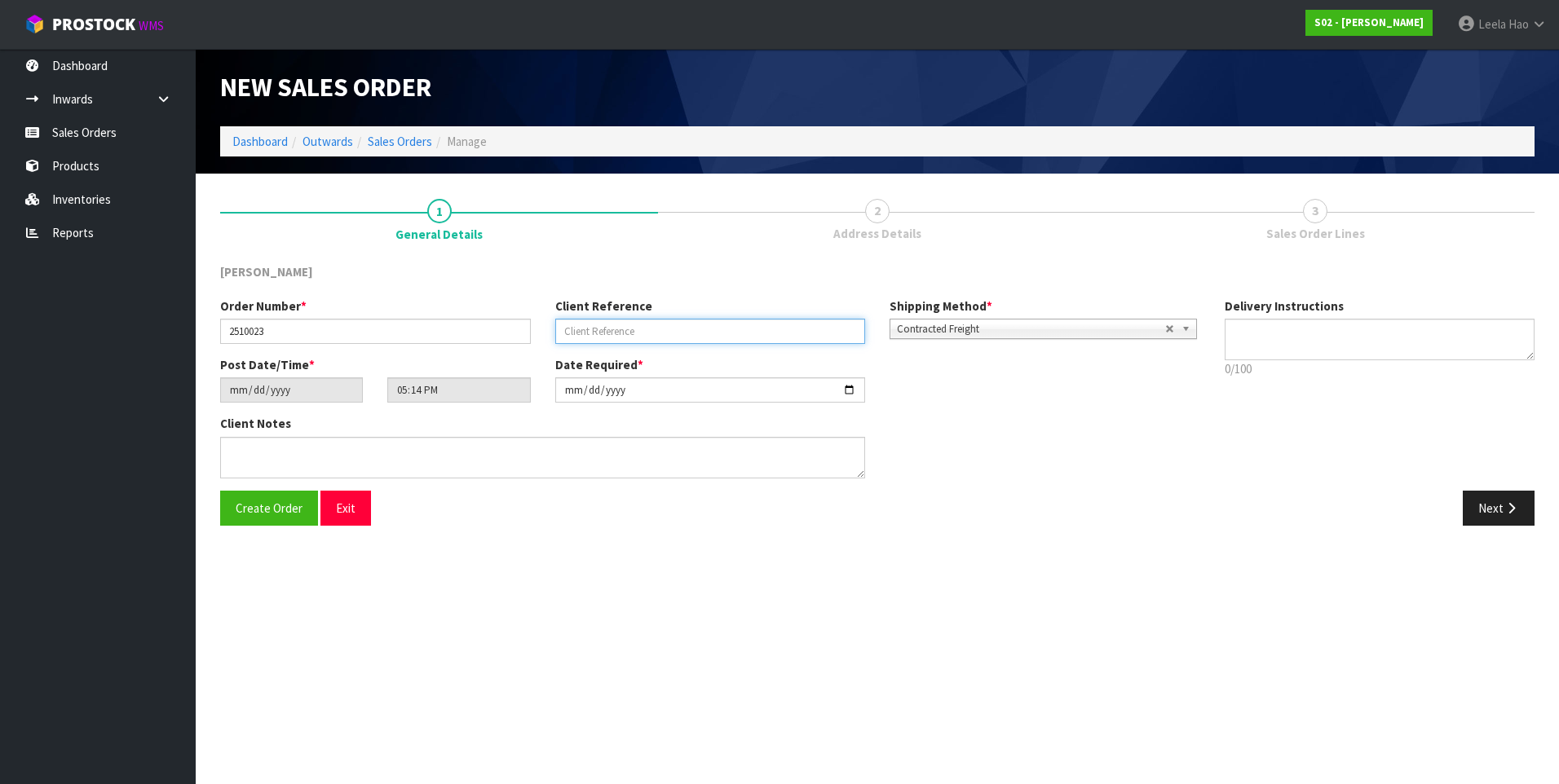
click at [674, 332] on input "text" at bounding box center [710, 331] width 311 height 25
type input "B6584"
drag, startPoint x: 1496, startPoint y: 513, endPoint x: 972, endPoint y: 494, distance: 524.3
click at [1496, 513] on button "Next" at bounding box center [1498, 508] width 71 height 35
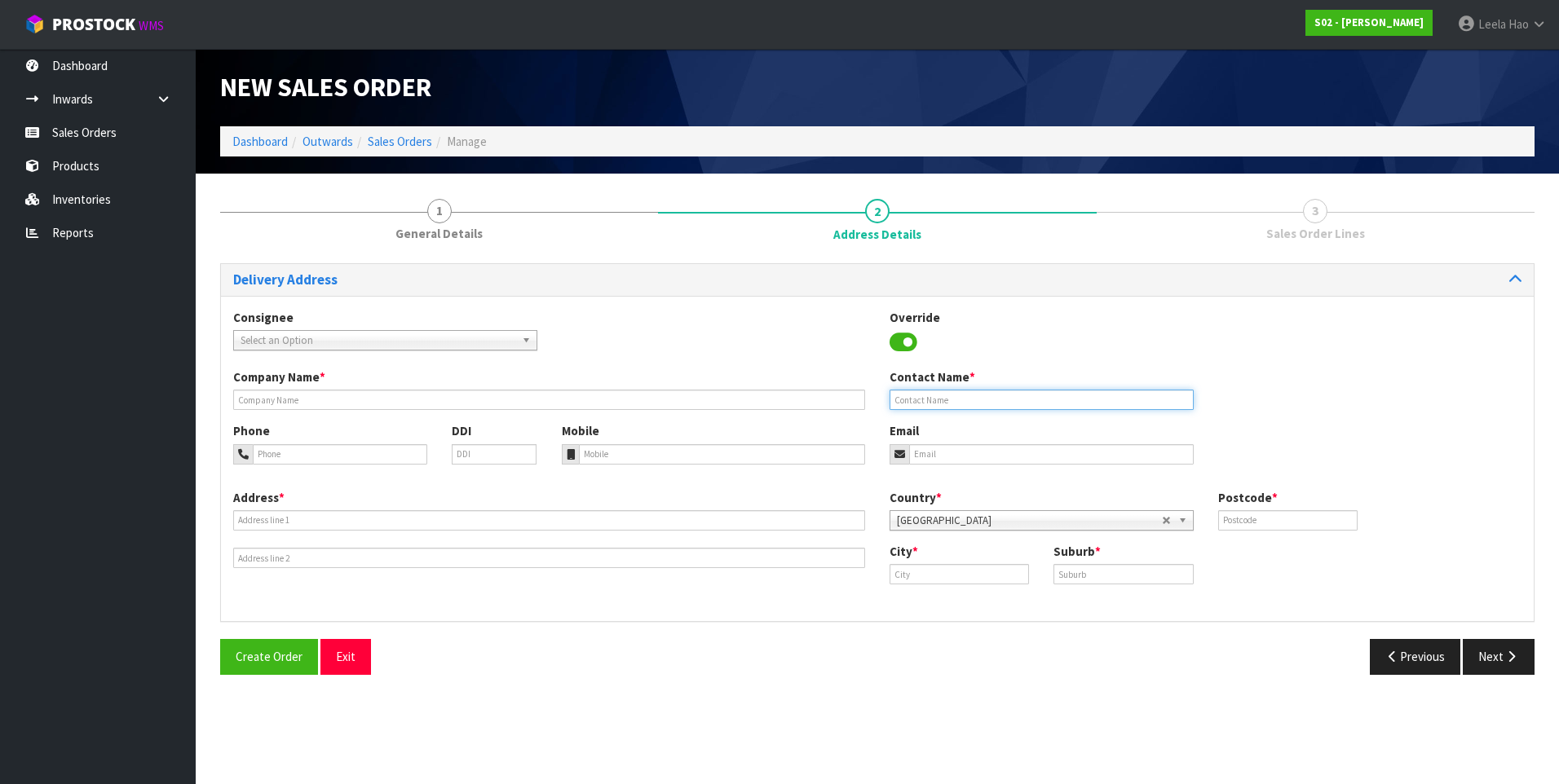
click at [986, 393] on input "text" at bounding box center [1041, 400] width 304 height 21
paste input "[PERSON_NAME]"
type input "[PERSON_NAME]"
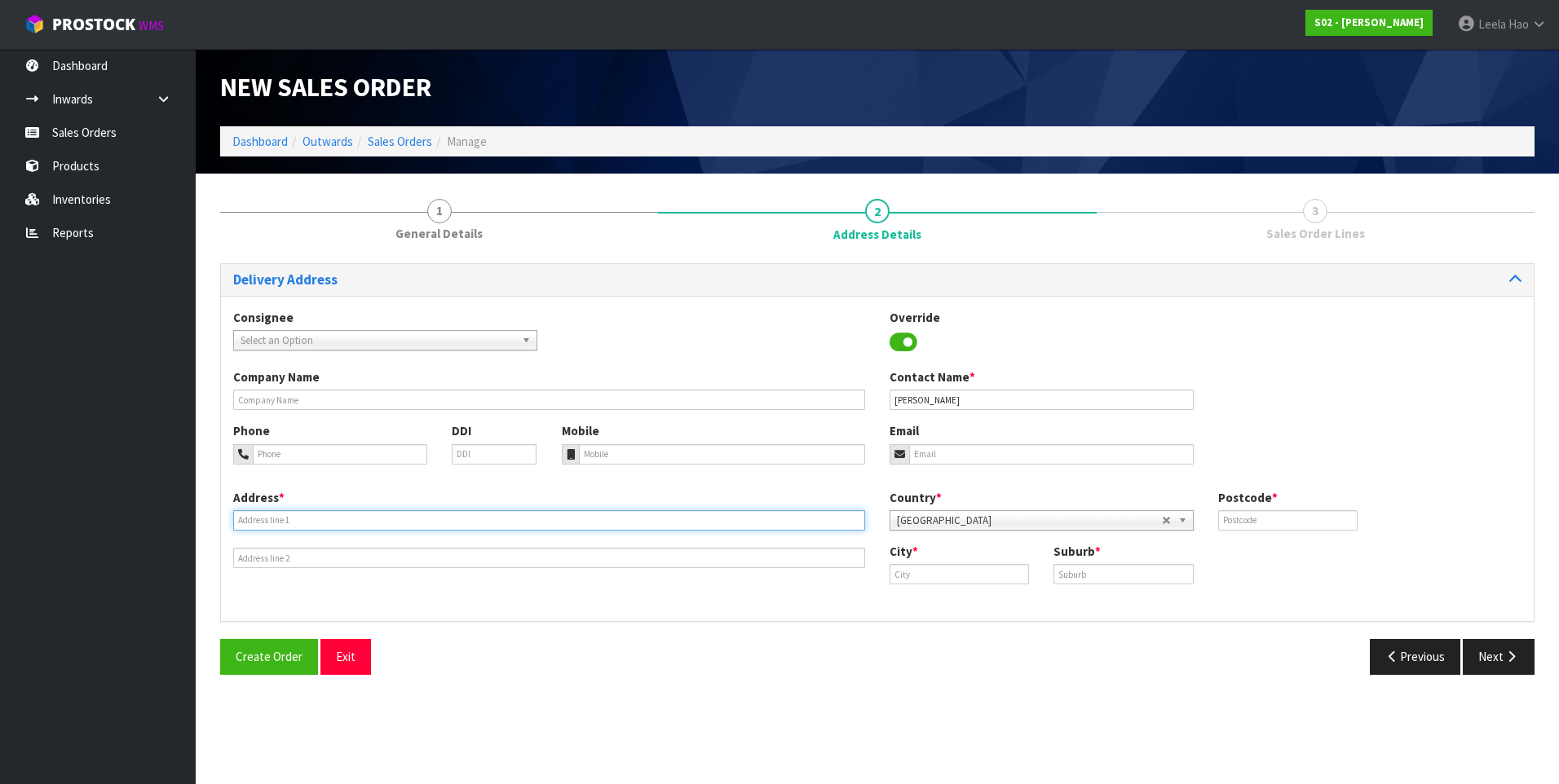
click at [333, 521] on input "text" at bounding box center [549, 520] width 632 height 21
paste input "[STREET_ADDRESS]"
type input "[STREET_ADDRESS]"
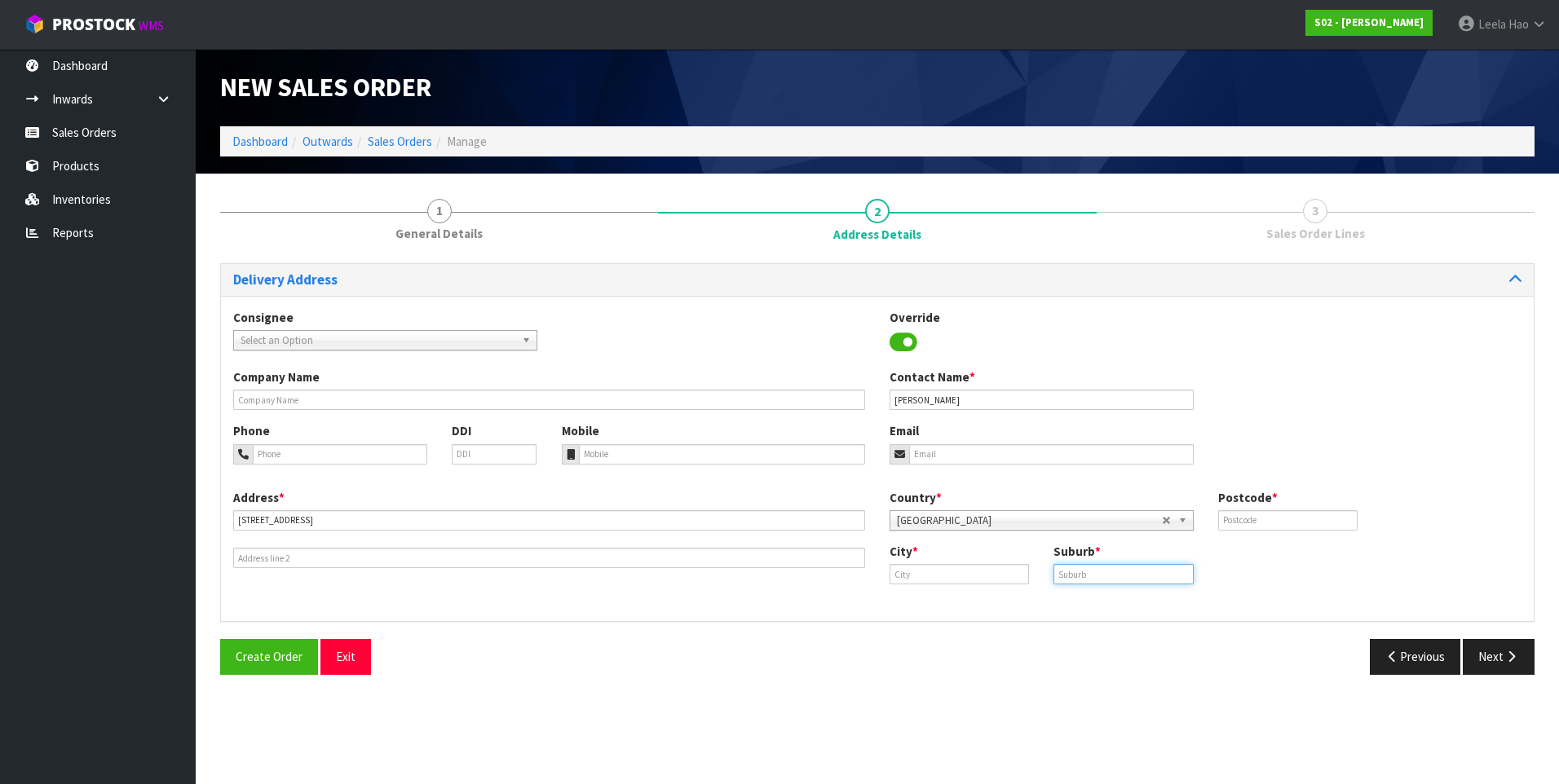
click at [1094, 572] on input "text" at bounding box center [1123, 574] width 139 height 21
paste input "WELCOME BAY"
type input "WELCOME BAY"
click at [953, 569] on input "text" at bounding box center [959, 574] width 139 height 21
paste input "[GEOGRAPHIC_DATA]"
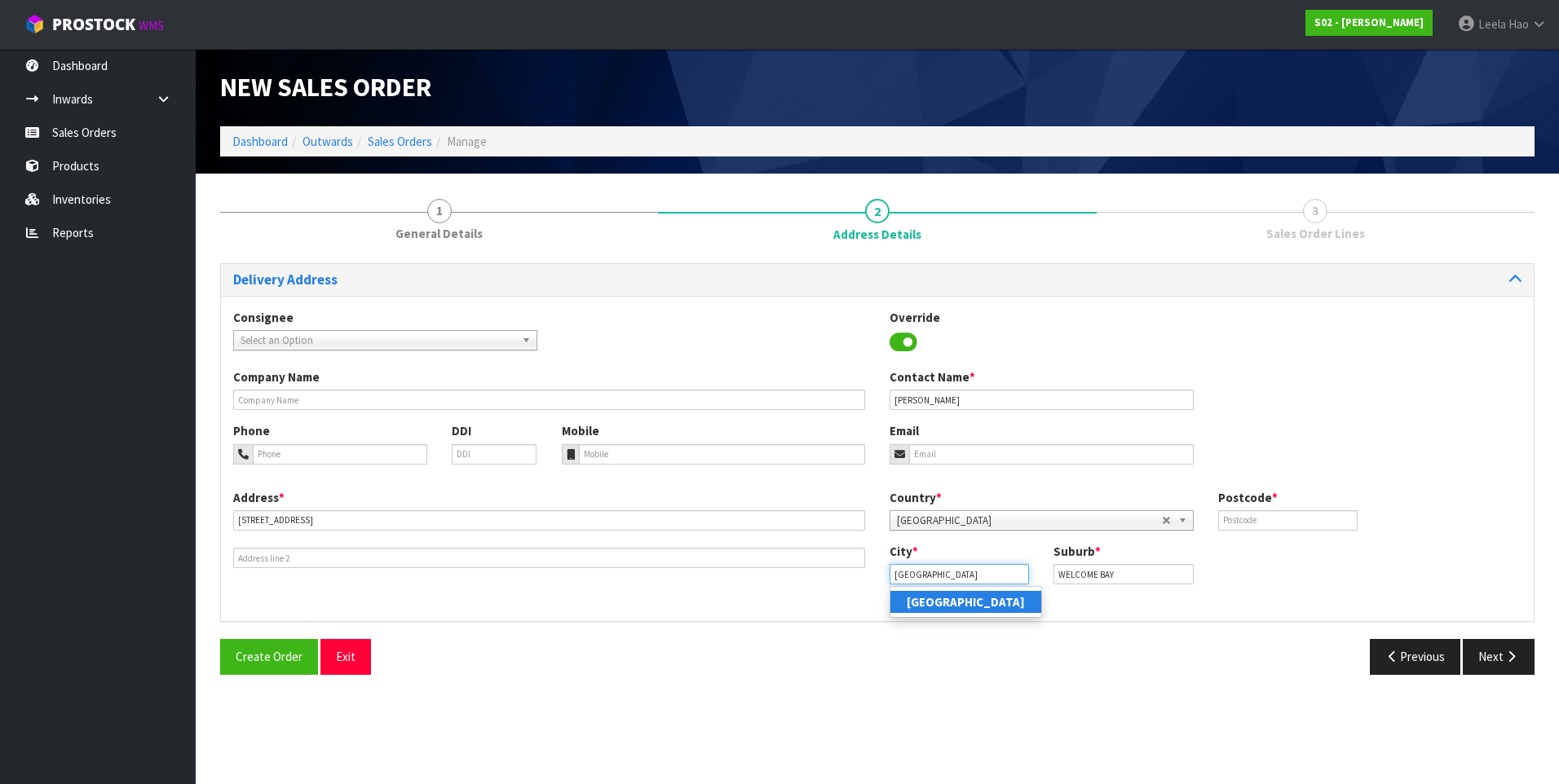
type input "[GEOGRAPHIC_DATA]"
click at [1250, 518] on input "text" at bounding box center [1287, 520] width 139 height 21
type input "3175"
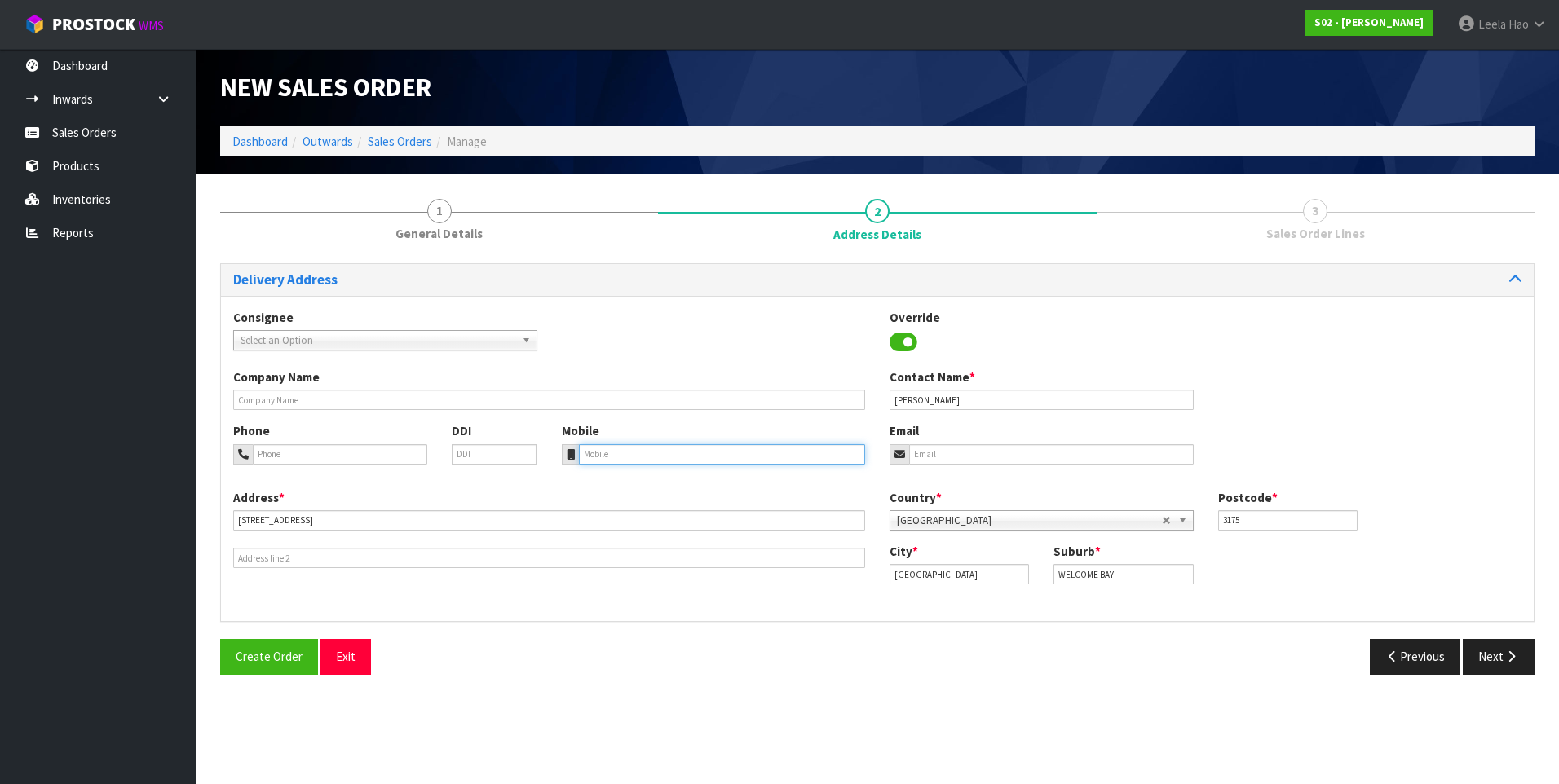
click at [622, 451] on input "tel" at bounding box center [722, 454] width 287 height 21
paste input "022 3682567"
type input "022 3682567"
click at [953, 455] on input "email" at bounding box center [1051, 454] width 284 height 21
paste input "[EMAIL_ADDRESS][DOMAIN_NAME]"
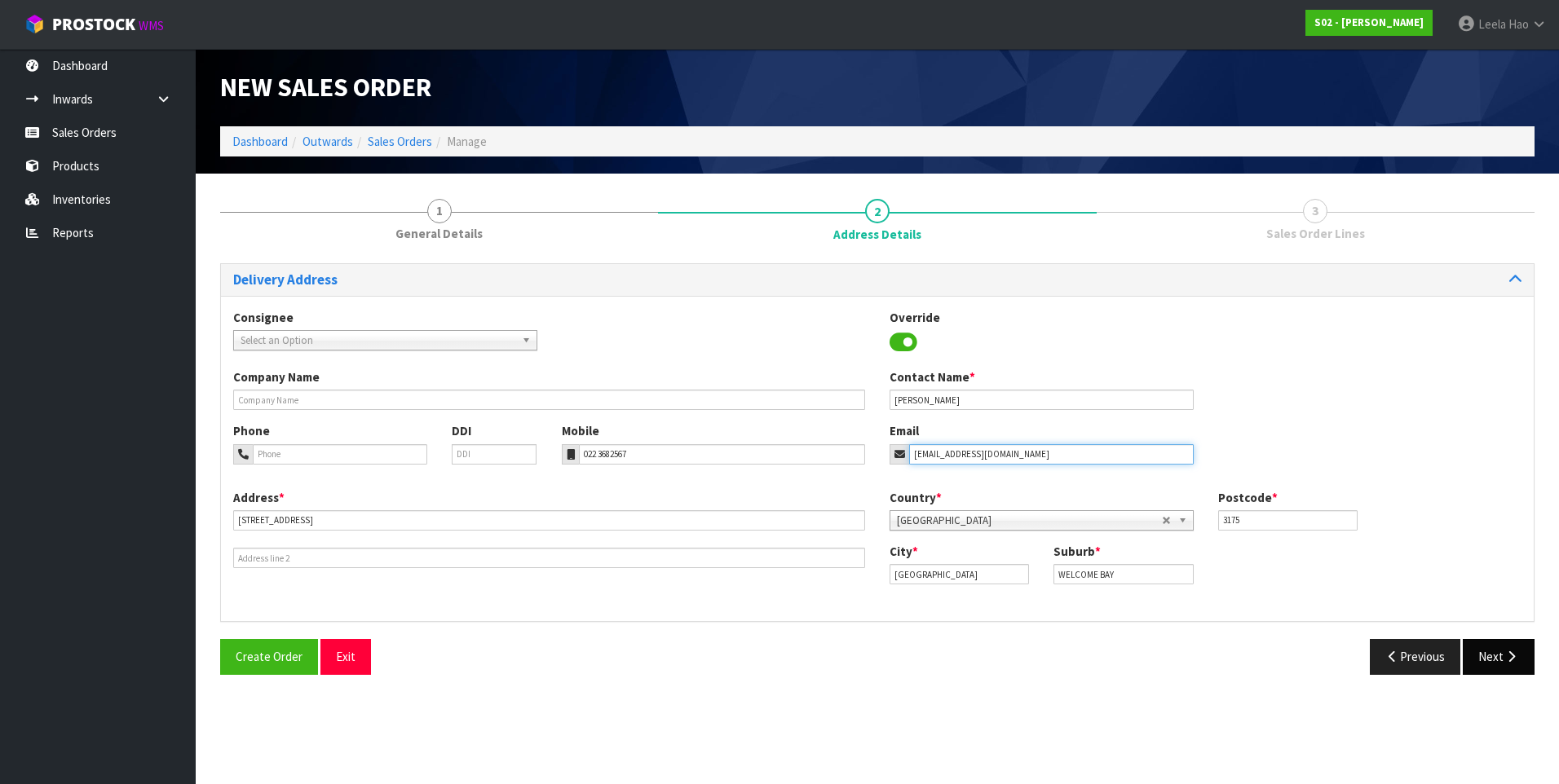
type input "[EMAIL_ADDRESS][DOMAIN_NAME]"
click at [1488, 659] on button "Next" at bounding box center [1498, 656] width 71 height 35
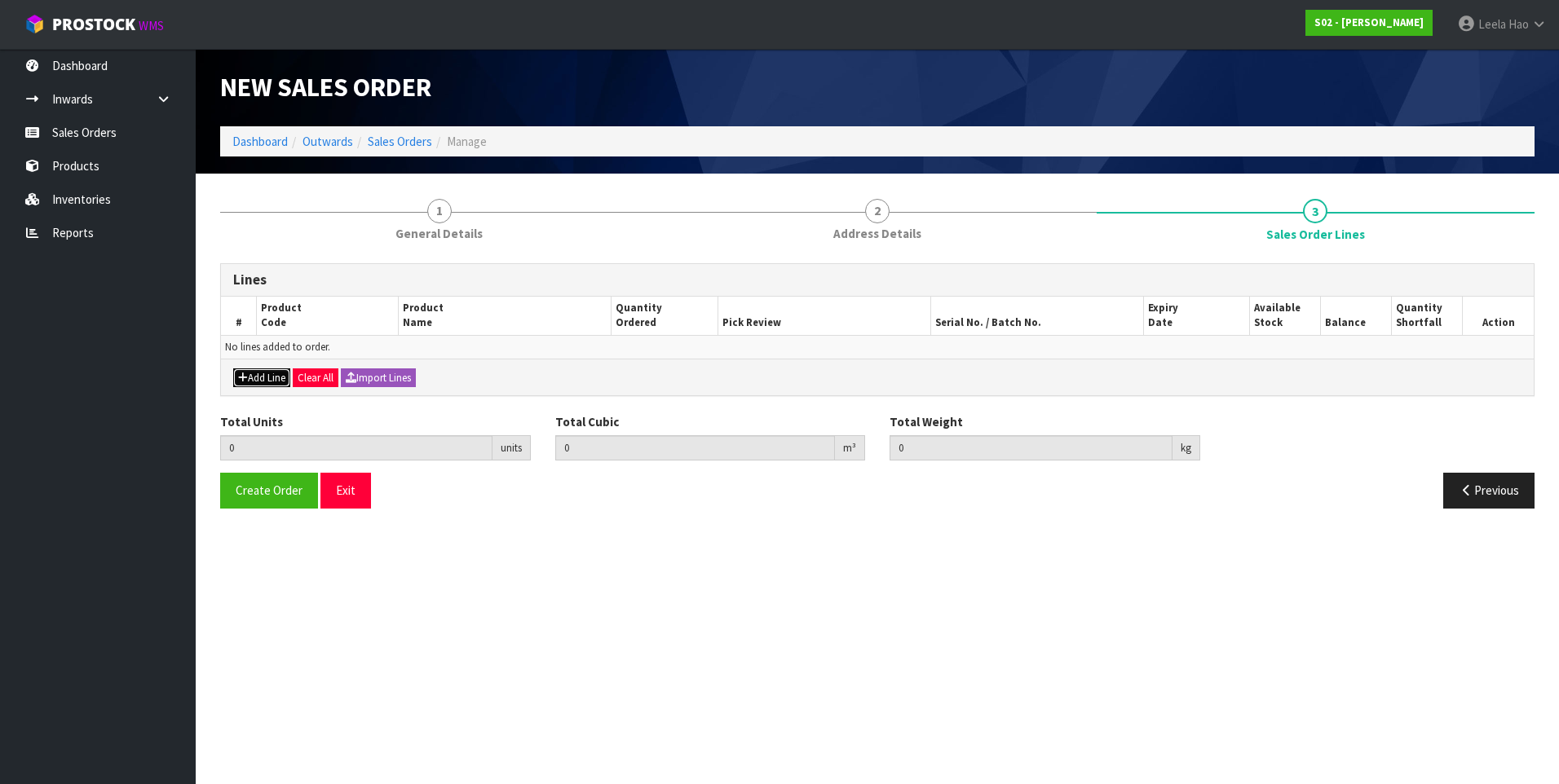
click at [268, 377] on button "Add Line" at bounding box center [261, 378] width 57 height 20
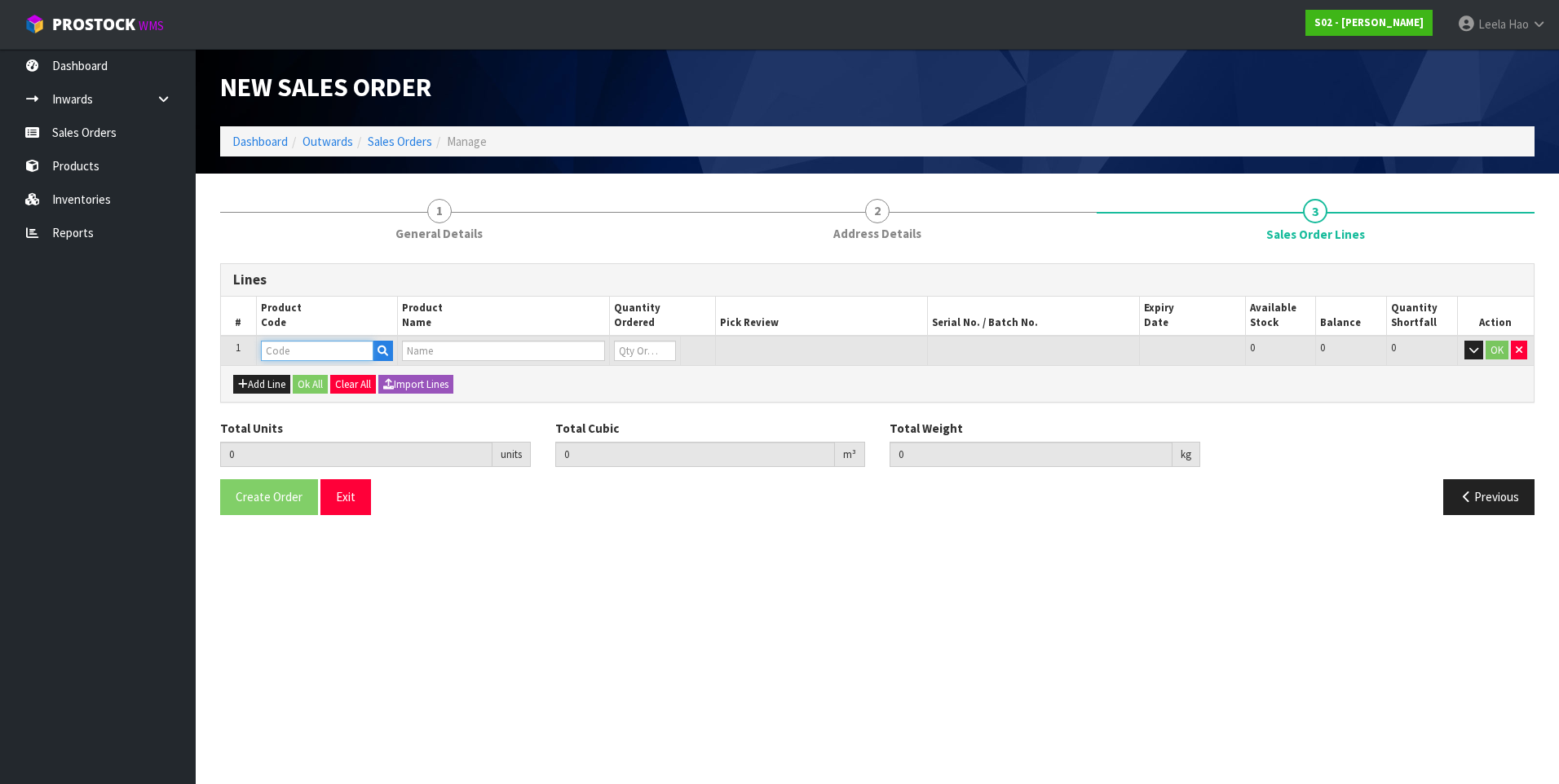
click at [320, 353] on input "text" at bounding box center [317, 351] width 113 height 21
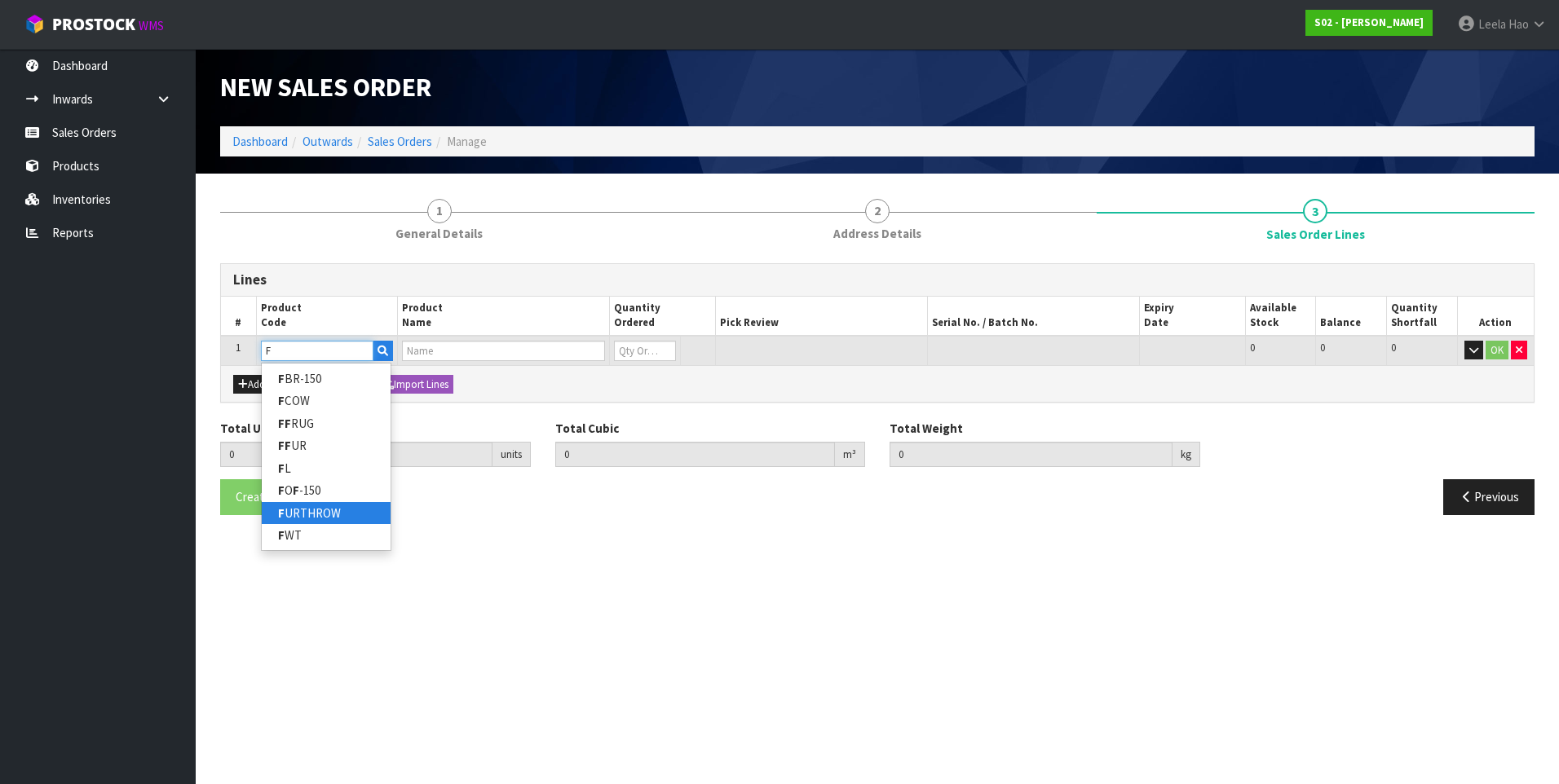
type input "F"
click at [321, 513] on link "F URTHROW" at bounding box center [326, 512] width 129 height 22
type input "FURTHROW"
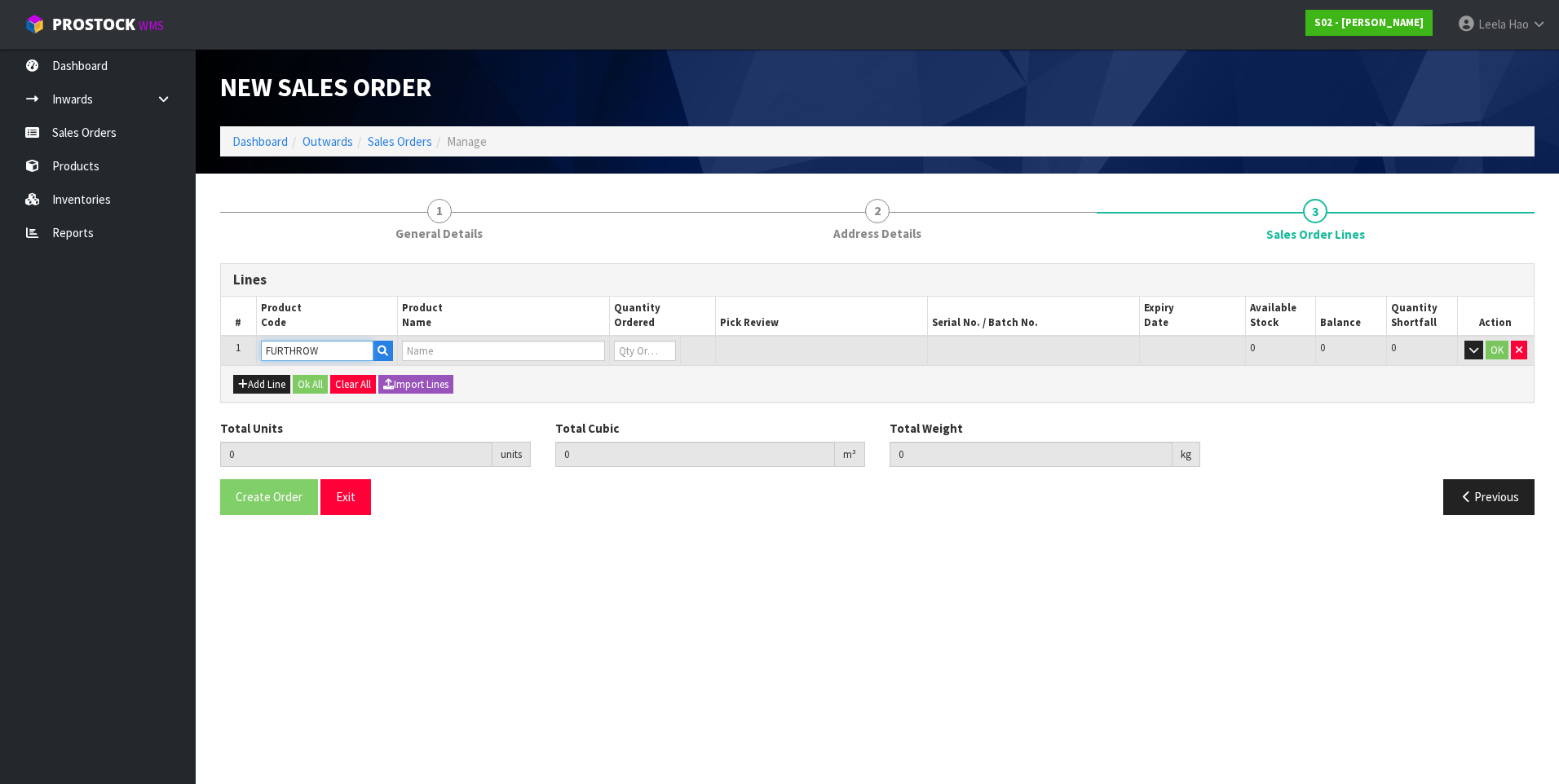
type input "0.000000"
type input "0.000"
type input "REAL FUR THROW"
type input "0"
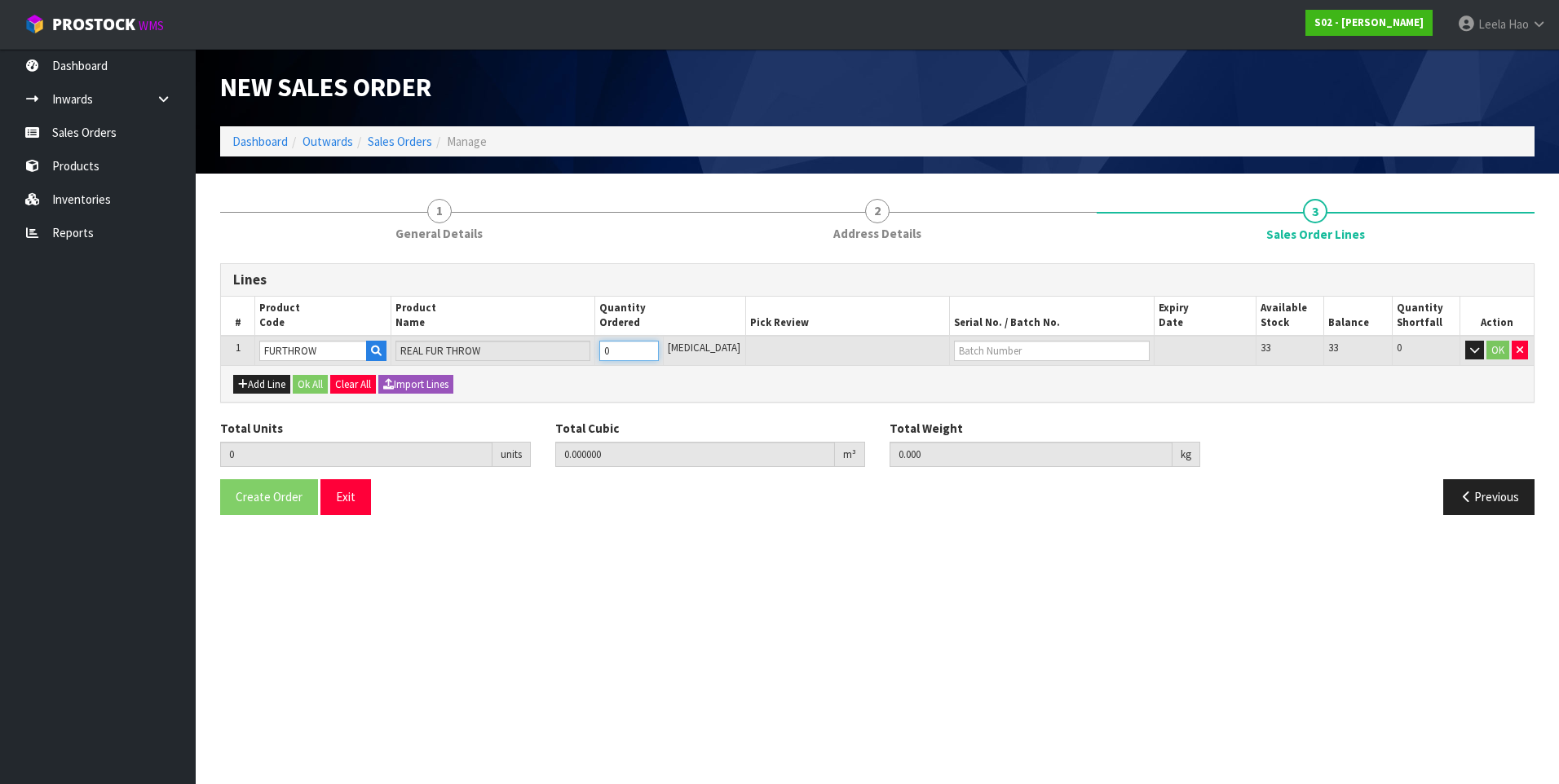
type input "1"
type input "0.027"
type input "1.56"
drag, startPoint x: 665, startPoint y: 346, endPoint x: 697, endPoint y: 350, distance: 32.2
type input "1"
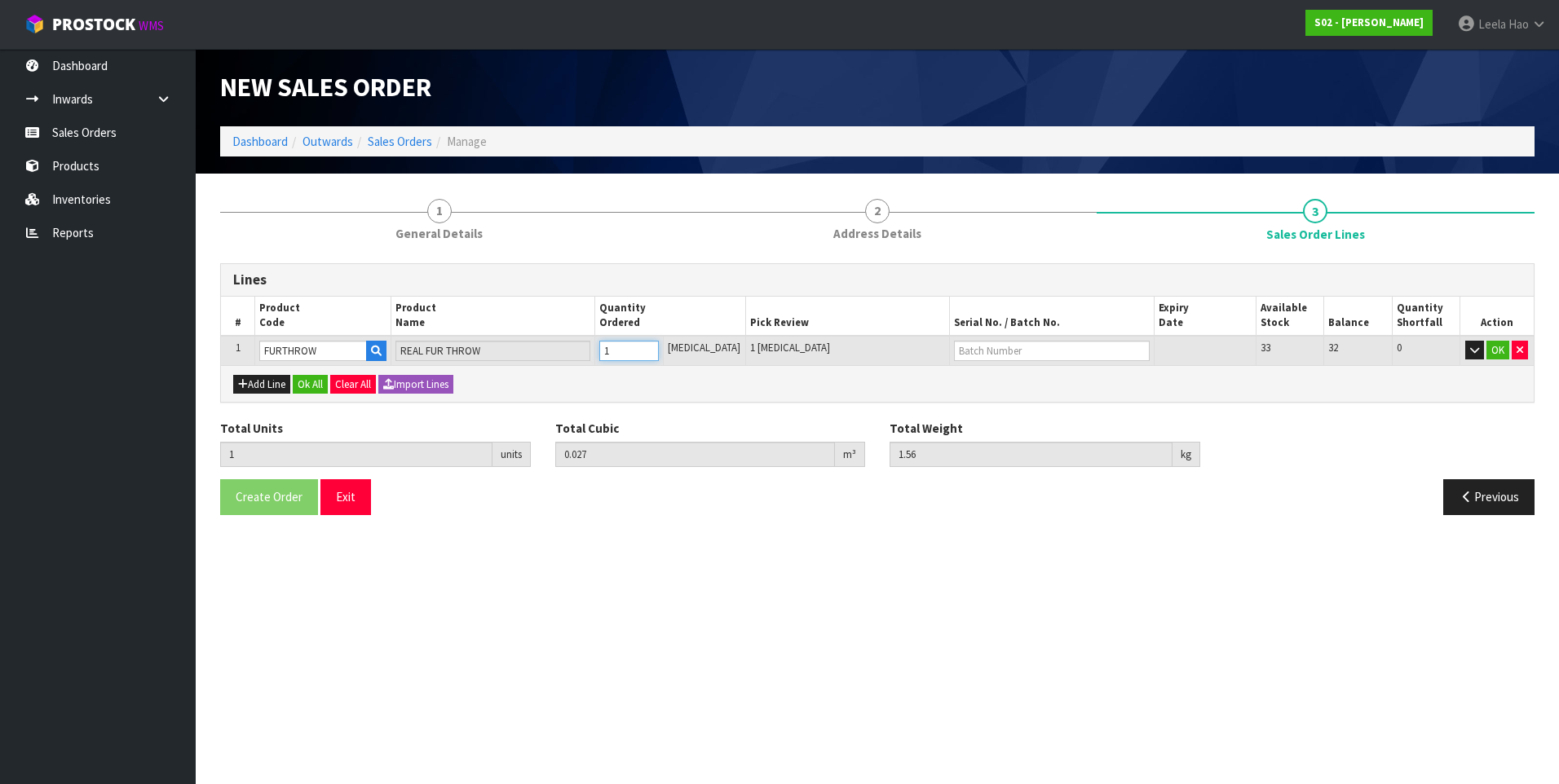
click at [658, 346] on input "1" at bounding box center [628, 351] width 59 height 21
click at [1028, 347] on input "text" at bounding box center [1052, 351] width 195 height 21
type input "B6584"
click at [1501, 349] on button "OK" at bounding box center [1498, 351] width 23 height 20
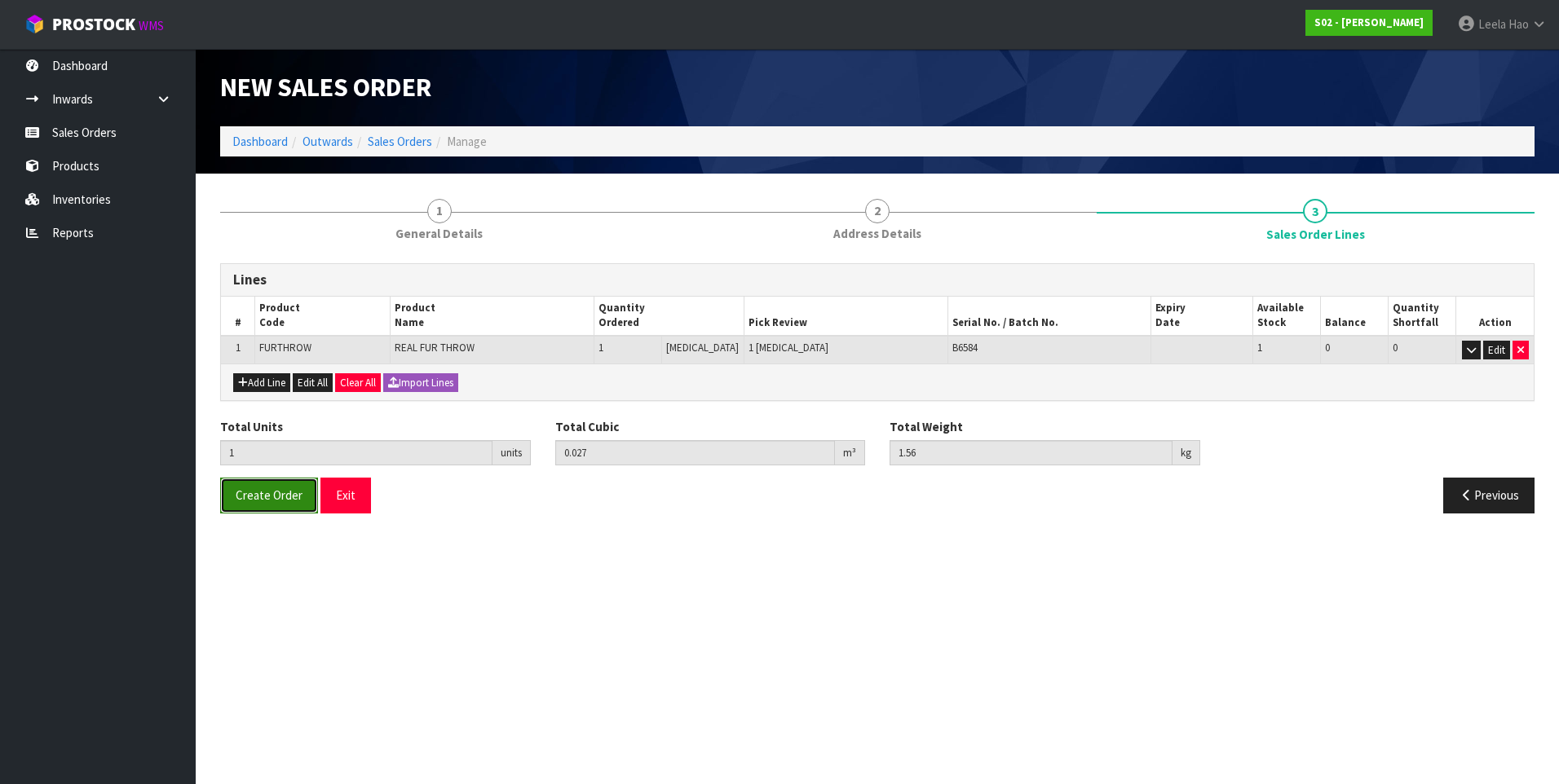
click at [231, 493] on button "Create Order" at bounding box center [269, 494] width 97 height 35
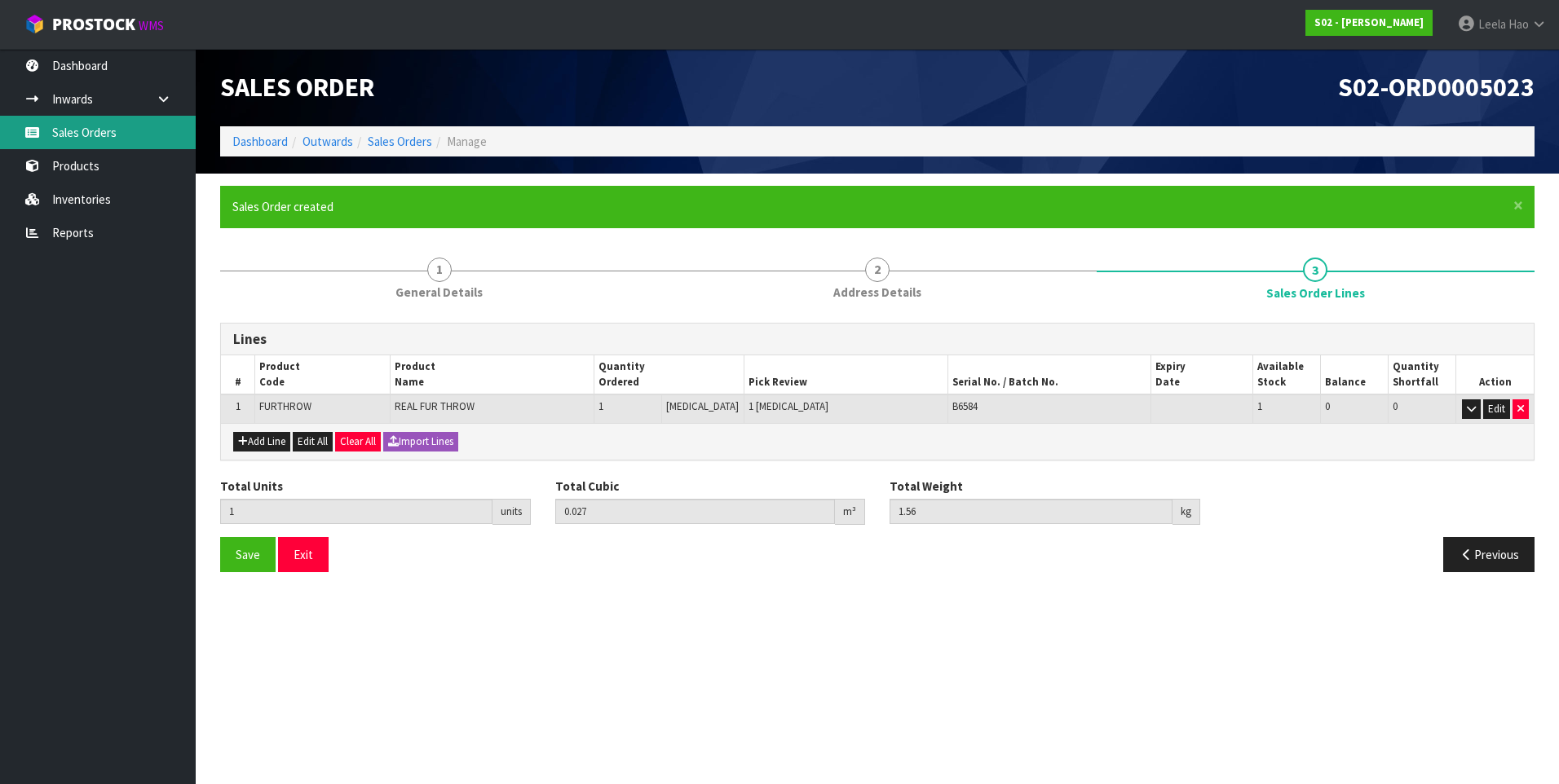
click at [97, 131] on link "Sales Orders" at bounding box center [97, 132] width 196 height 33
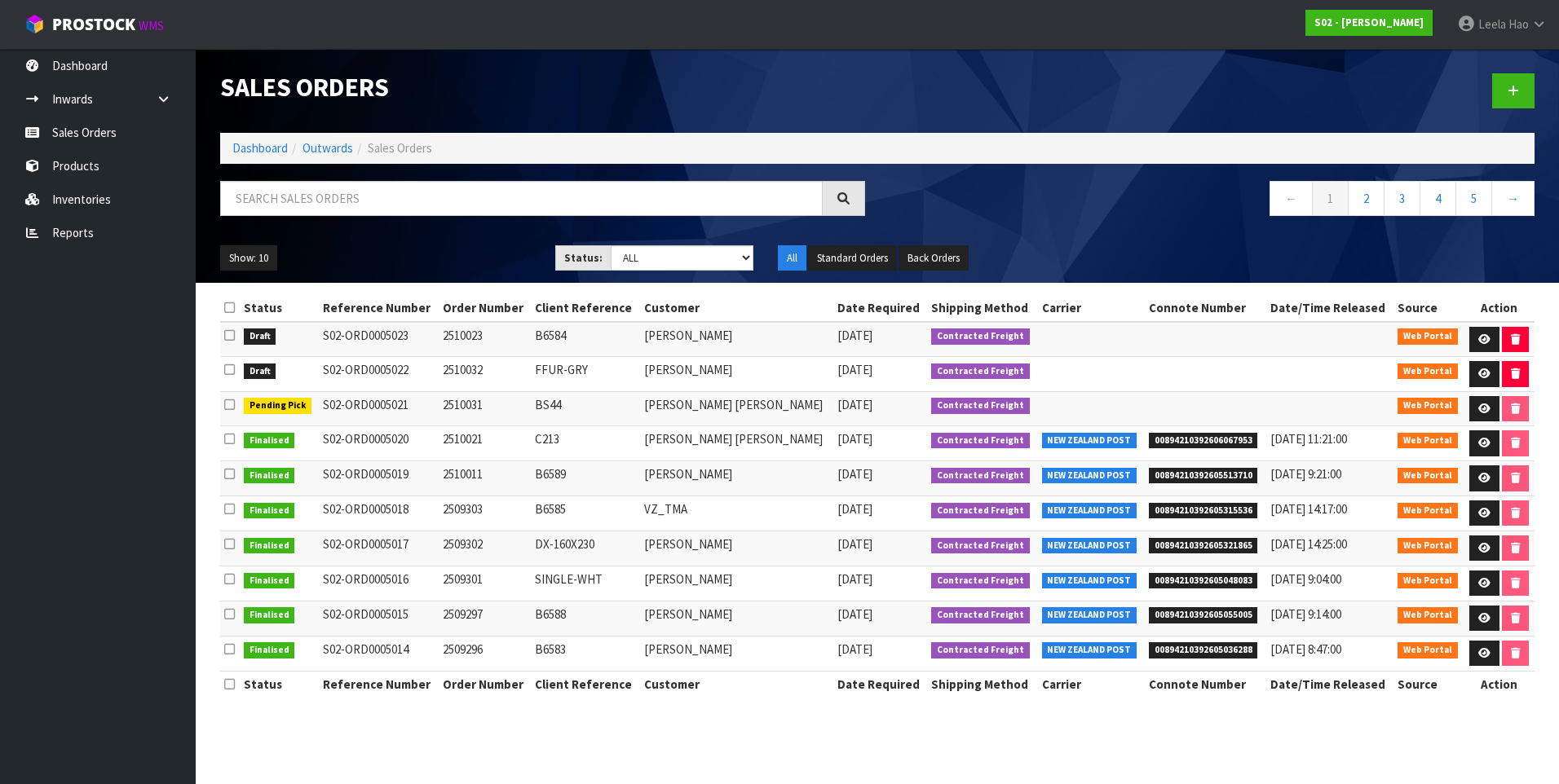
click at [400, 242] on div "Show: 10 5 10 25 50 Status: Draft Pending Allocated Pending Pick Goods Picked G…" at bounding box center [877, 258] width 1339 height 51
